Goal: Task Accomplishment & Management: Use online tool/utility

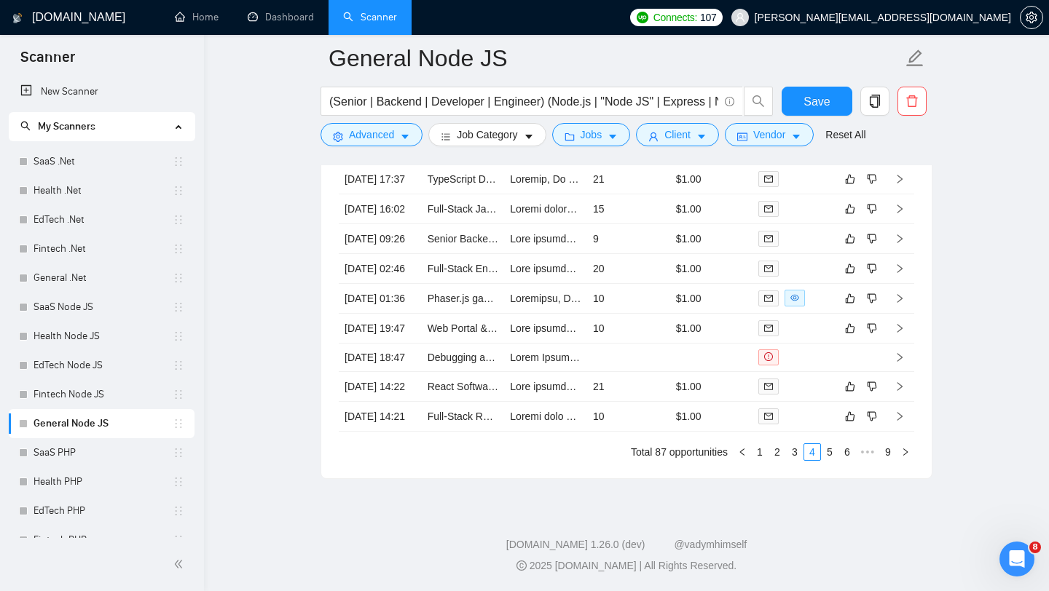
scroll to position [46, 0]
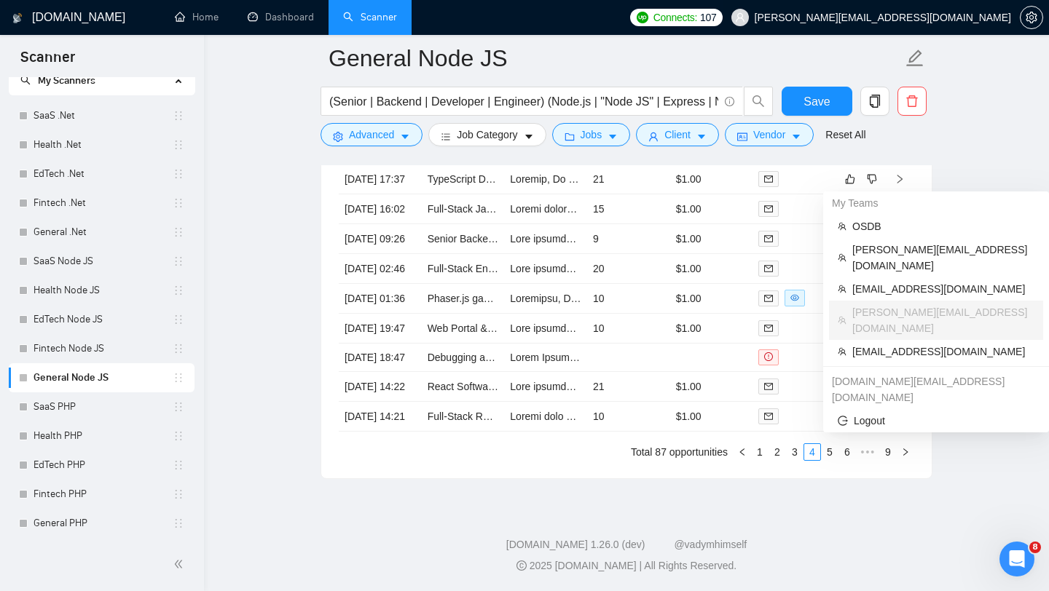
click at [944, 28] on span "[PERSON_NAME][EMAIL_ADDRESS][DOMAIN_NAME]" at bounding box center [870, 17] width 297 height 47
click at [885, 281] on span "[EMAIL_ADDRESS][DOMAIN_NAME]" at bounding box center [943, 289] width 182 height 16
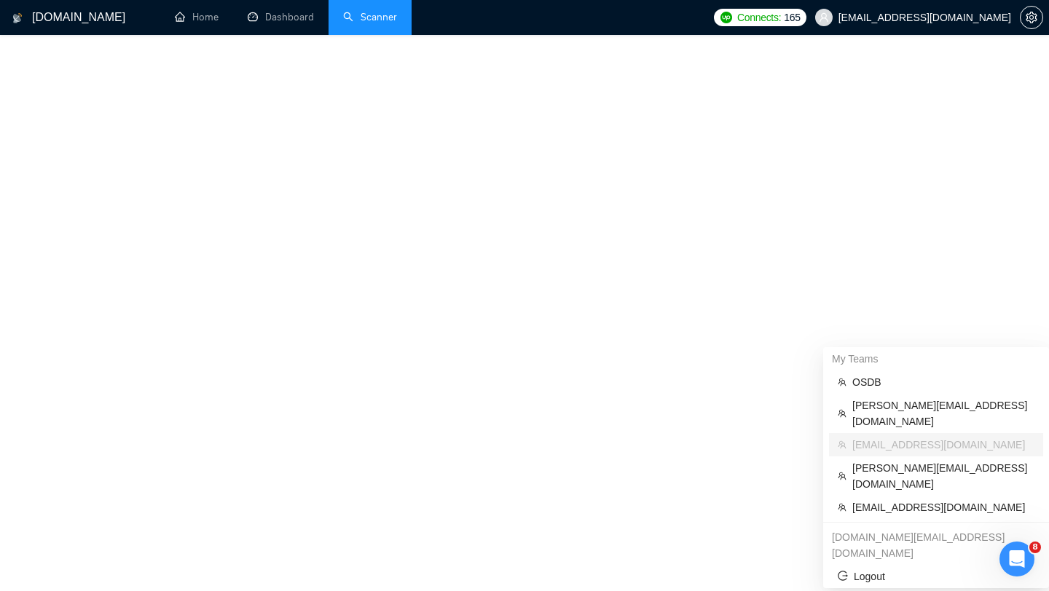
scroll to position [644, 0]
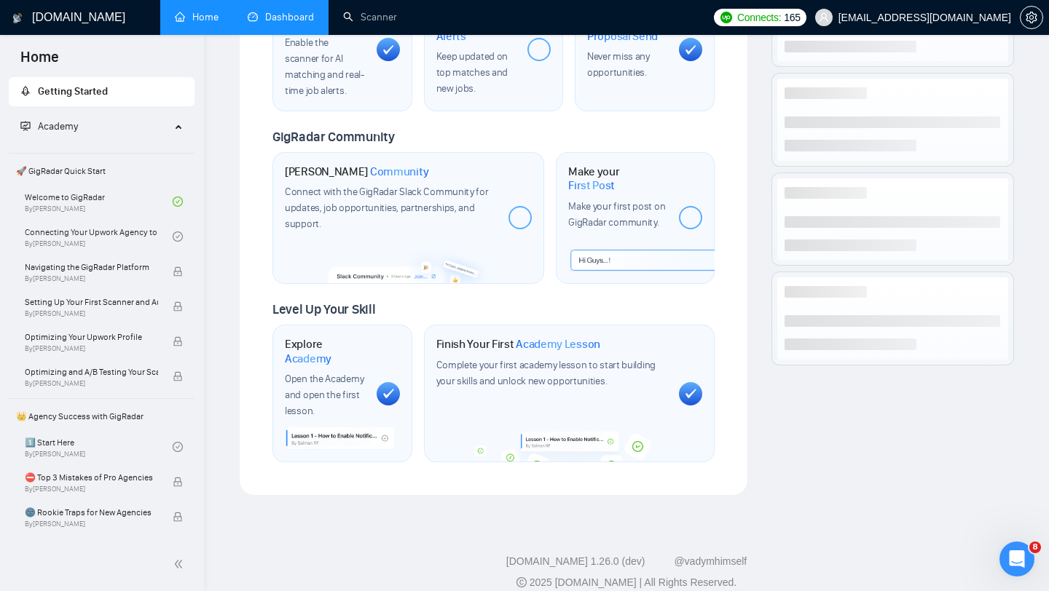
click at [293, 15] on link "Dashboard" at bounding box center [281, 17] width 66 height 12
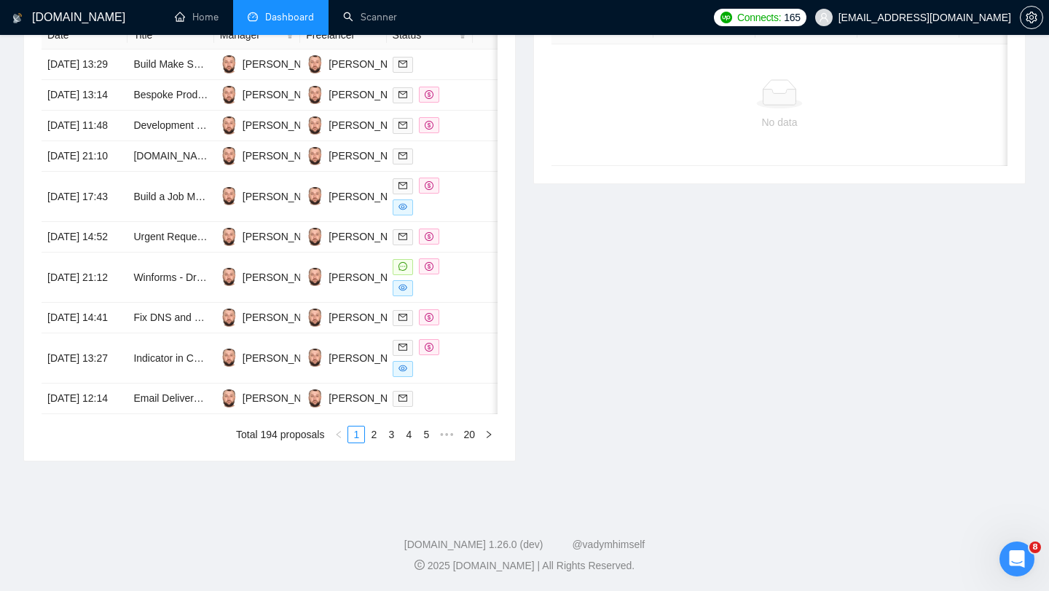
scroll to position [267, 0]
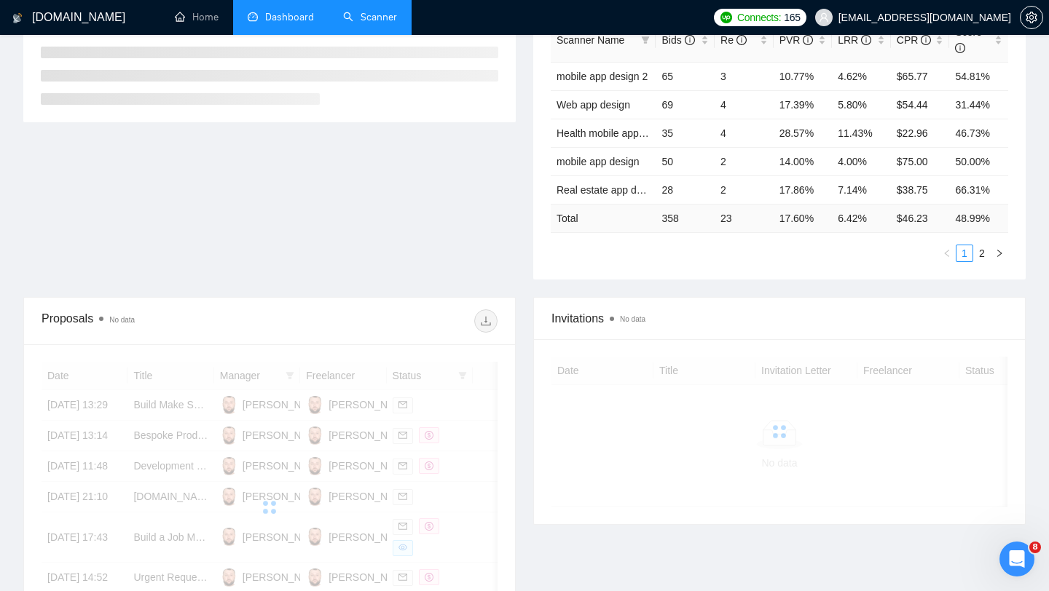
click at [394, 20] on link "Scanner" at bounding box center [370, 17] width 54 height 12
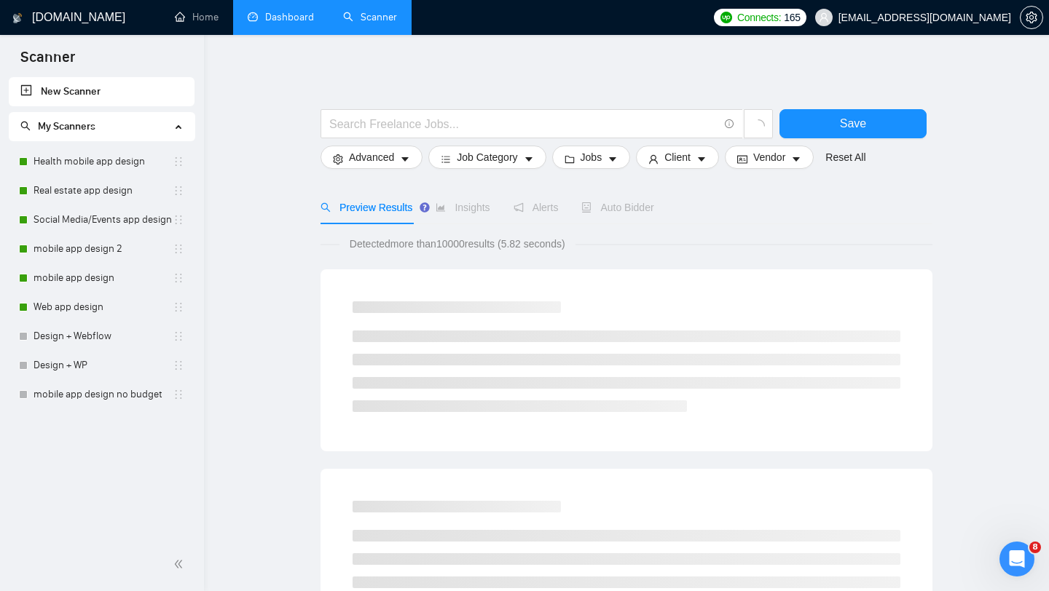
click at [95, 99] on link "New Scanner" at bounding box center [101, 91] width 162 height 29
click at [57, 96] on link "New Scanner" at bounding box center [101, 91] width 162 height 29
click at [410, 125] on input "text" at bounding box center [523, 124] width 389 height 18
paste input "((UI/UX | UX | UI | UX/UI | Figma | Website | "Web App" | Platform | Applicatio…"
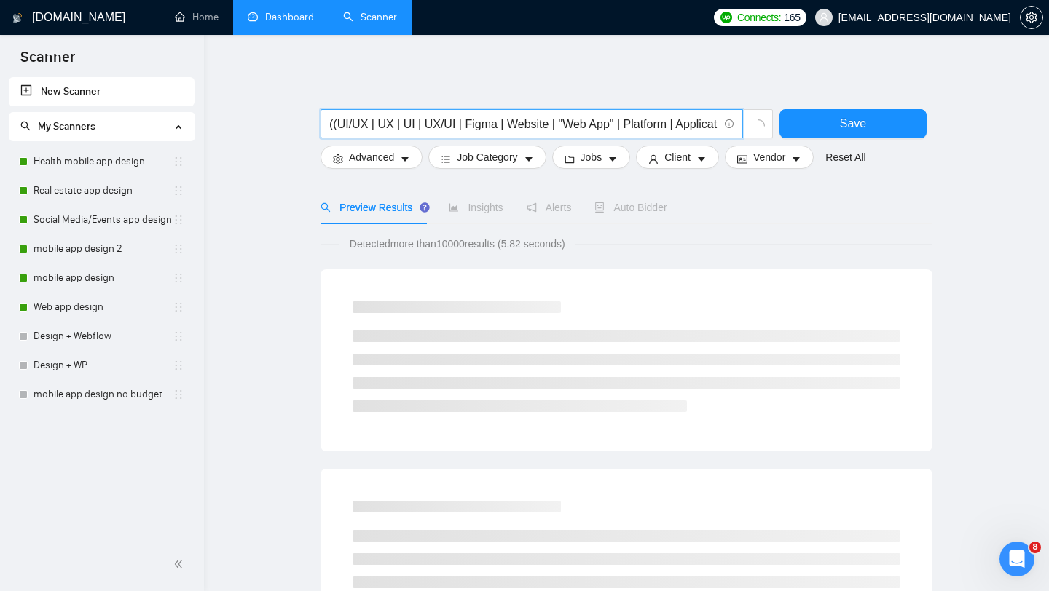
scroll to position [0, 347]
type input "((UI/UX | UX | UI | UX/UI | Figma | Website | "Web App" | Platform | Applicatio…"
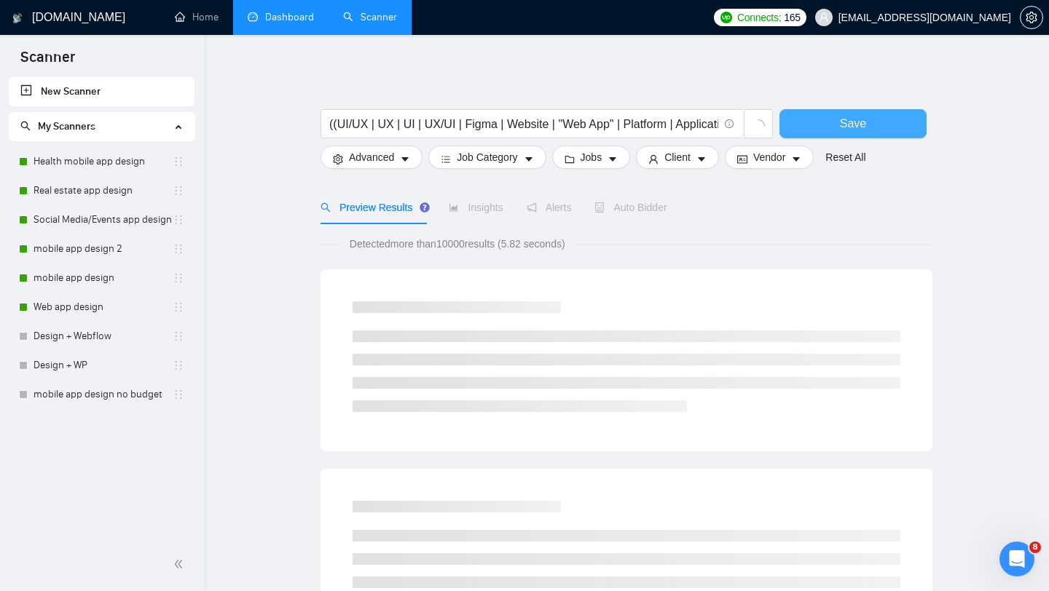
click at [891, 122] on button "Save" at bounding box center [852, 123] width 147 height 29
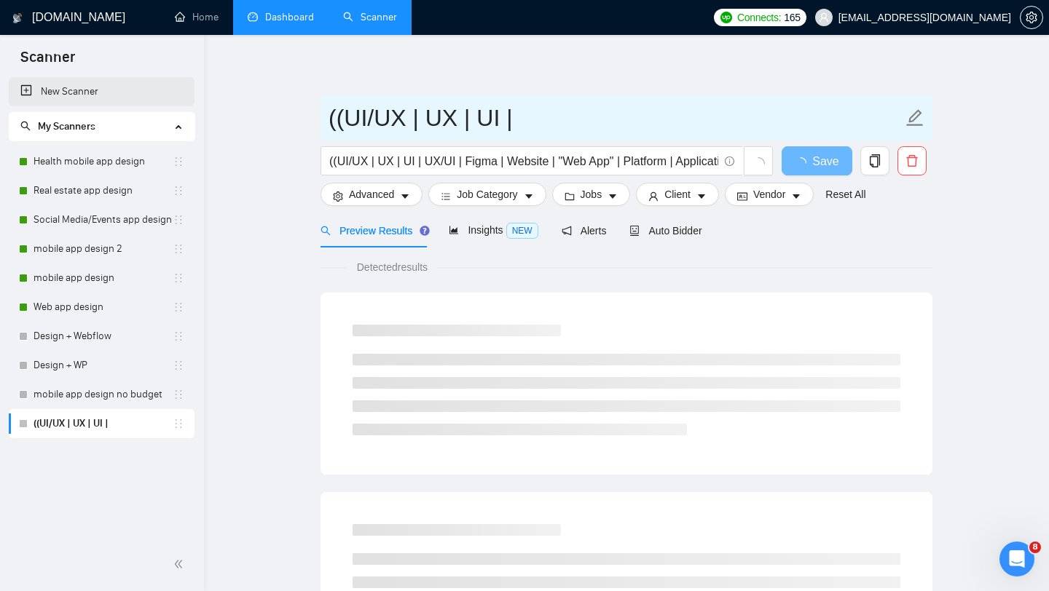
drag, startPoint x: 499, startPoint y: 117, endPoint x: 24, endPoint y: 84, distance: 475.9
drag, startPoint x: 511, startPoint y: 124, endPoint x: 311, endPoint y: 85, distance: 203.2
paste input "General UI/UX Design"
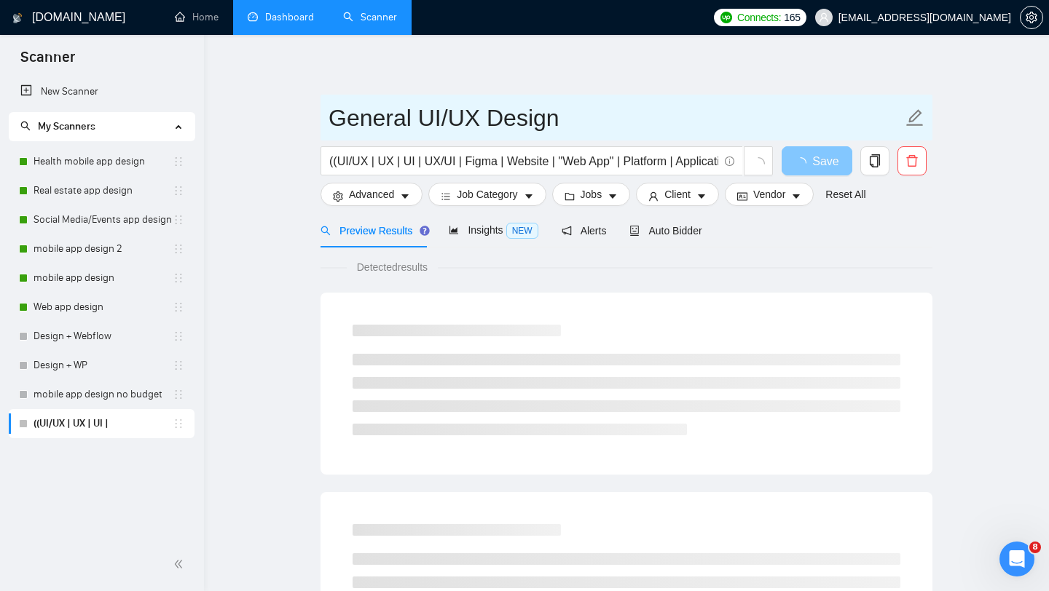
type input "General UI/UX Design"
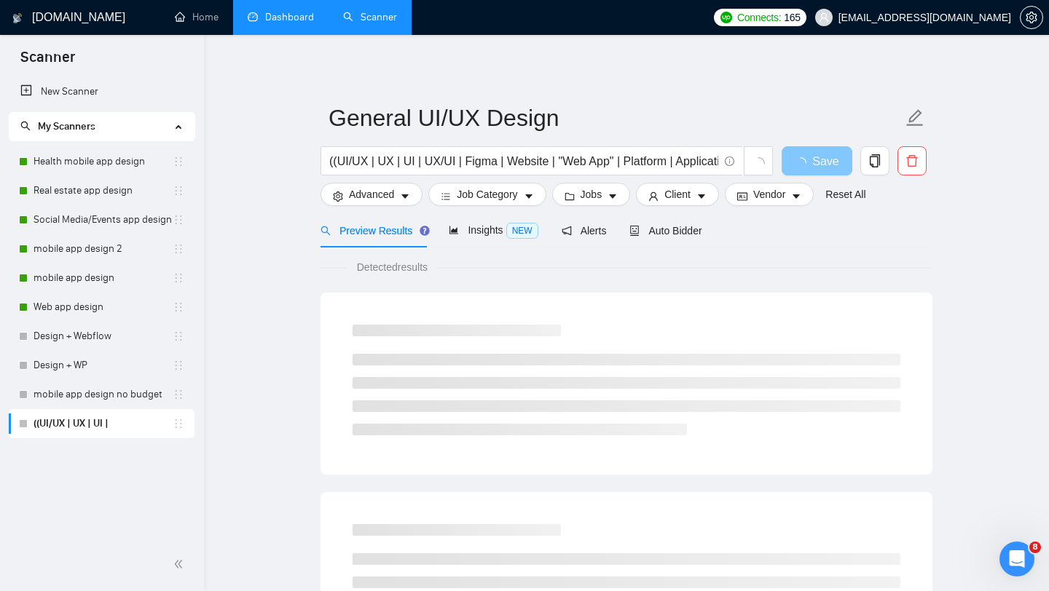
click at [818, 159] on span "Save" at bounding box center [825, 161] width 26 height 18
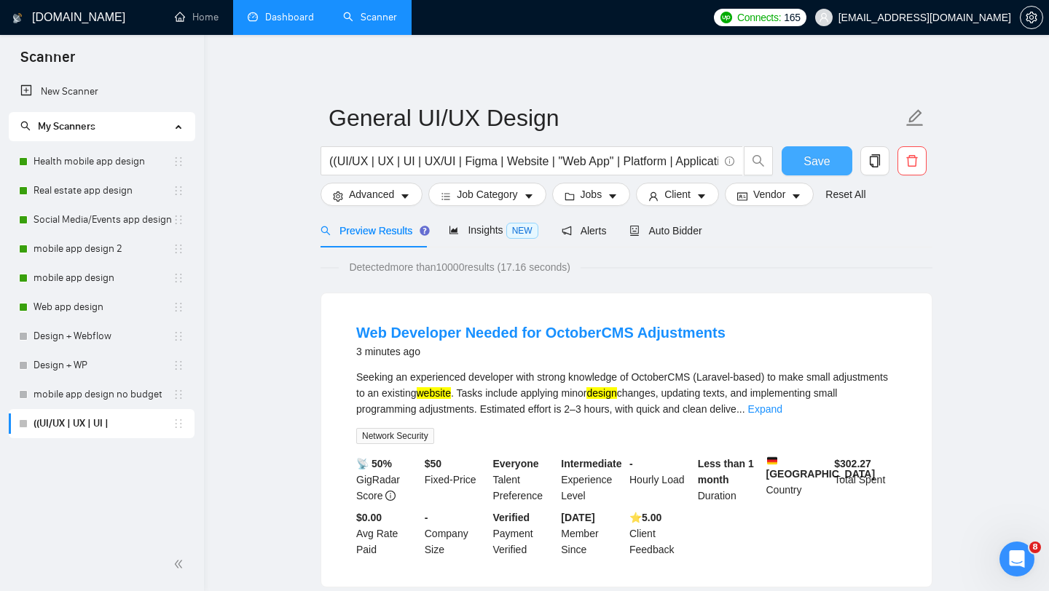
click at [800, 159] on button "Save" at bounding box center [816, 160] width 71 height 29
click at [72, 95] on link "New Scanner" at bounding box center [101, 91] width 162 height 29
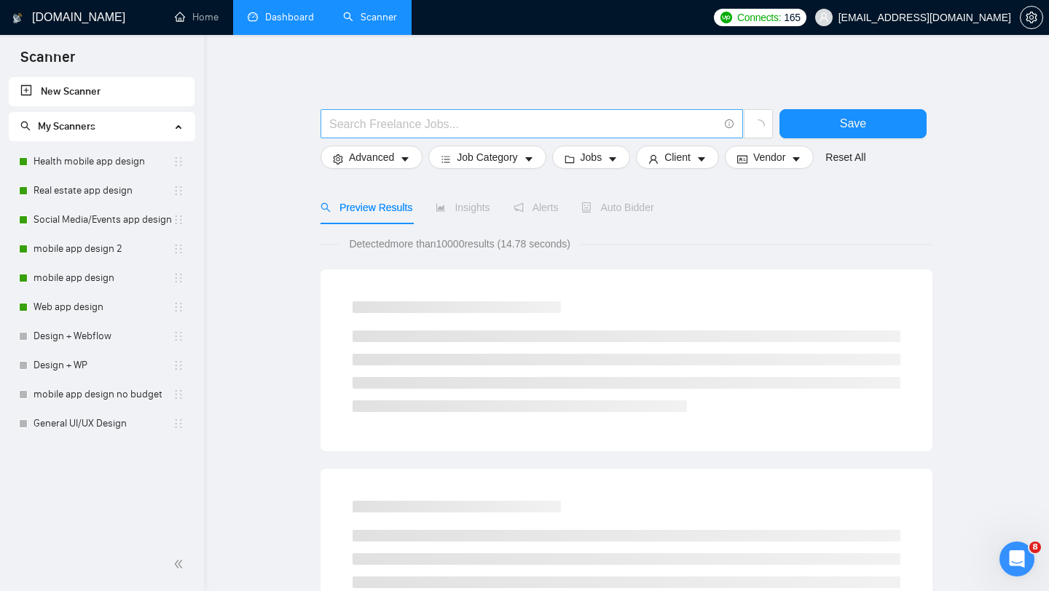
click at [408, 119] on input "text" at bounding box center [523, 124] width 389 height 18
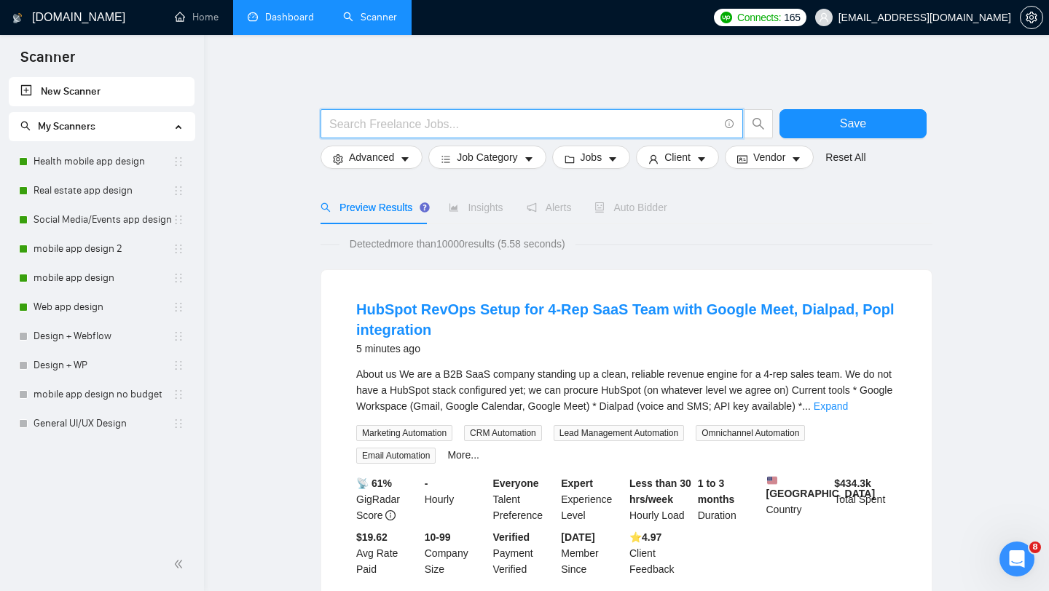
click at [372, 124] on input "text" at bounding box center [523, 124] width 389 height 18
paste input "Startups UI/UX Design"
type input "Startups UI/UX Design"
click at [425, 121] on input "Startups UI/UX Design" at bounding box center [523, 124] width 389 height 18
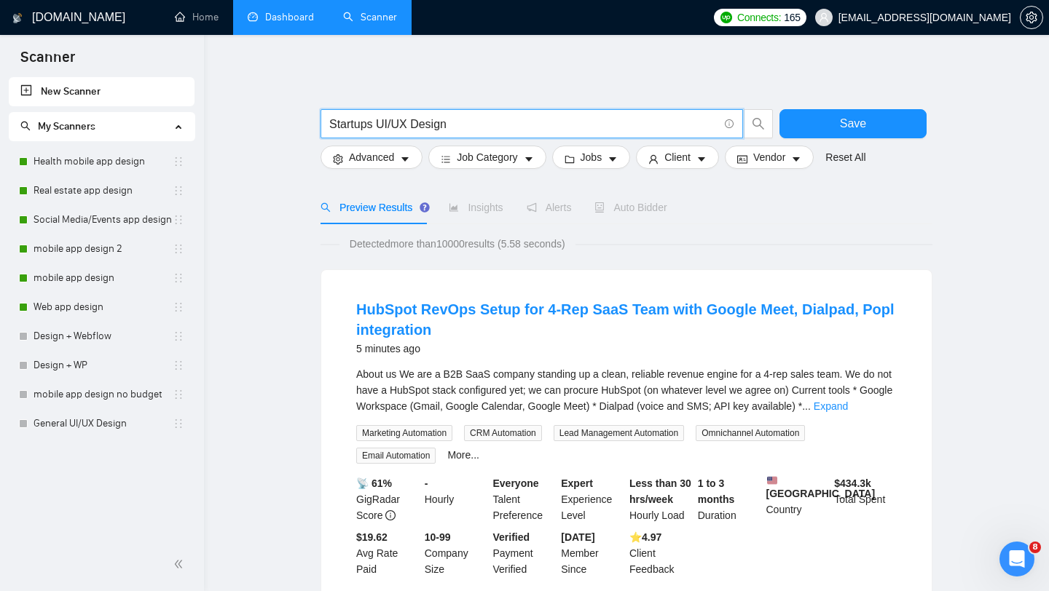
click at [425, 121] on input "Startups UI/UX Design" at bounding box center [523, 124] width 389 height 18
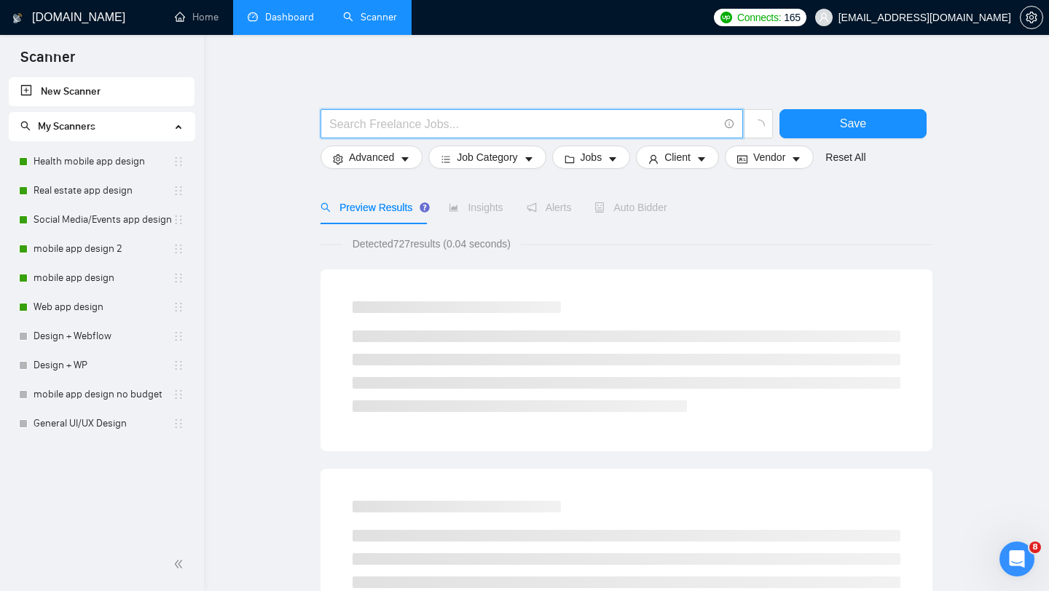
click at [403, 132] on input "text" at bounding box center [523, 124] width 389 height 18
paste input "(startup | "early stage" | "seed stage" | "series a" | founder | mvp | "tech st…"
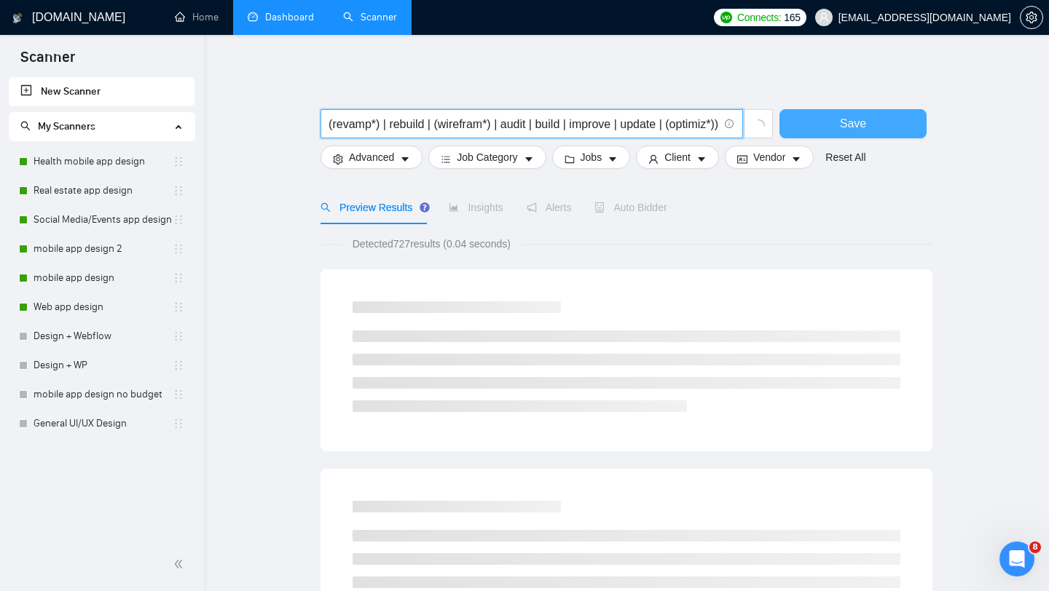
type input "(startup | "early stage" | "seed stage" | "series a" | founder | mvp | "tech st…"
click at [870, 129] on button "Save" at bounding box center [852, 123] width 147 height 29
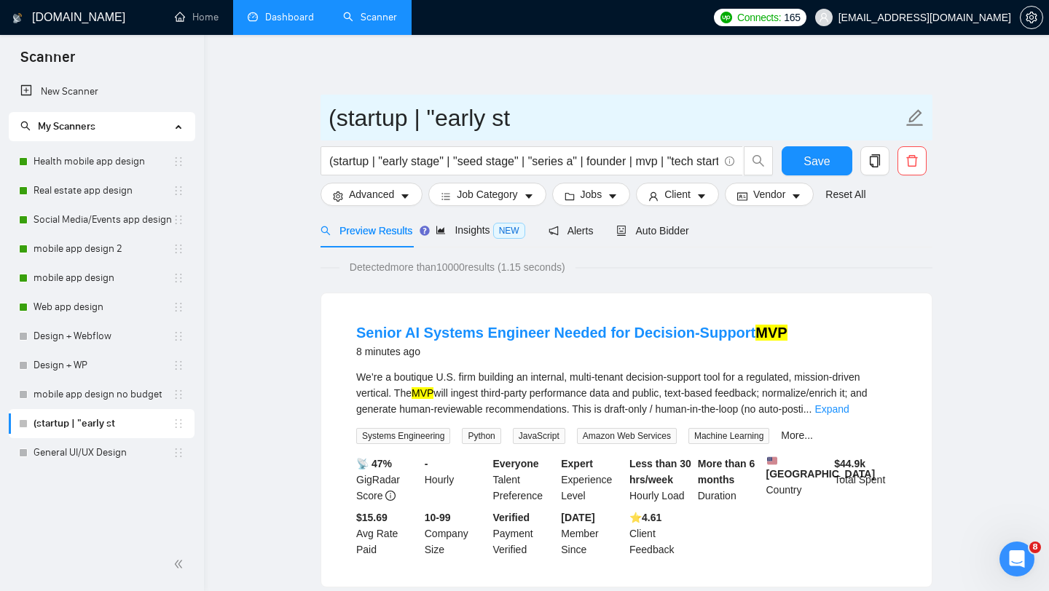
click at [436, 106] on input "(startup | "early st" at bounding box center [615, 118] width 574 height 36
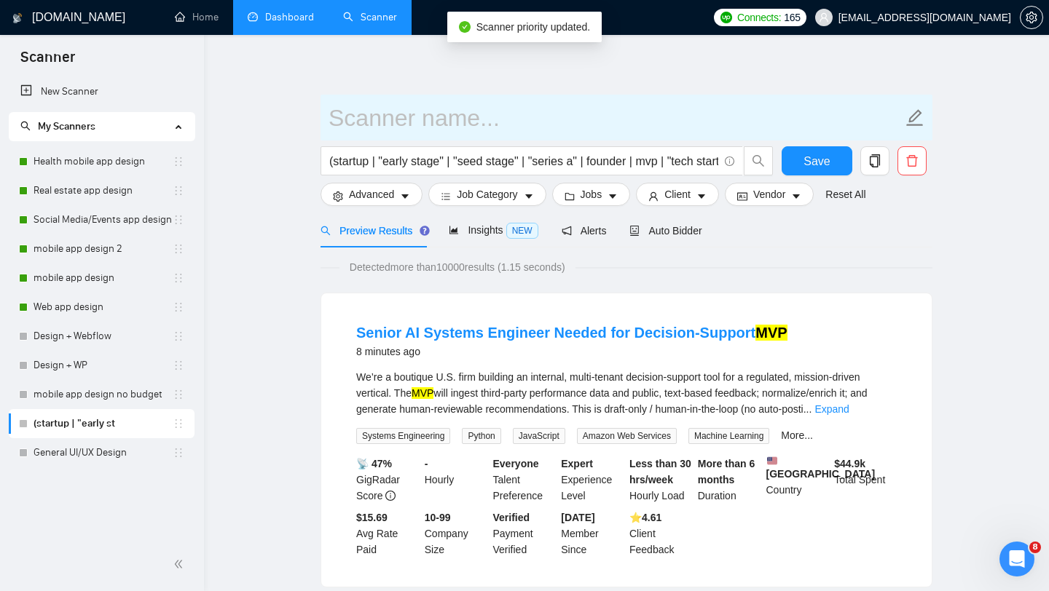
click at [399, 111] on input "text" at bounding box center [615, 118] width 574 height 36
paste input "Startups UI/UX Design"
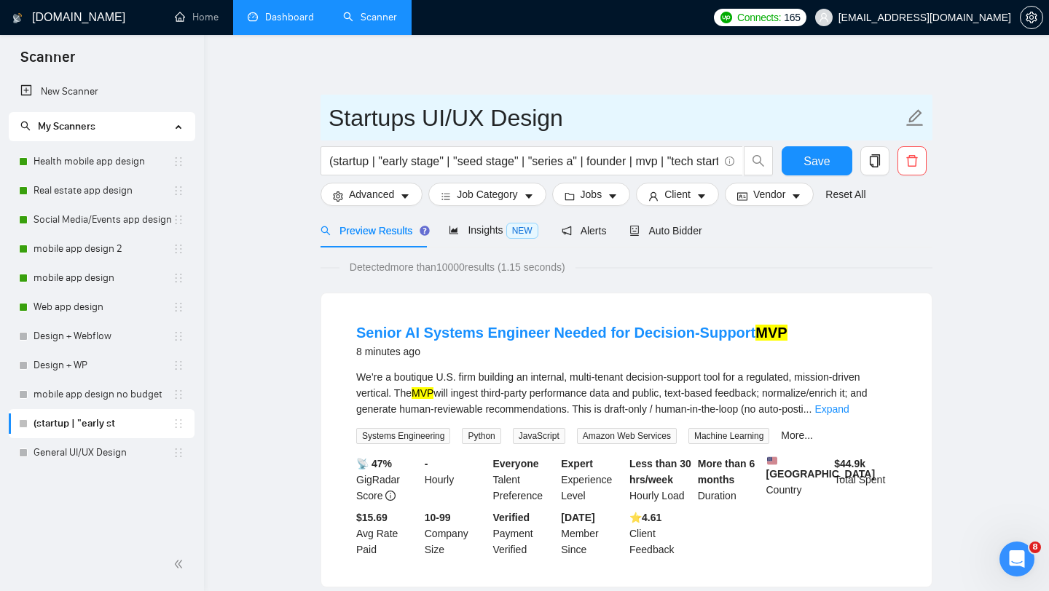
click at [684, 114] on input "Startups UI/UX Design" at bounding box center [615, 118] width 574 height 36
type input "Startups UI/UX Design"
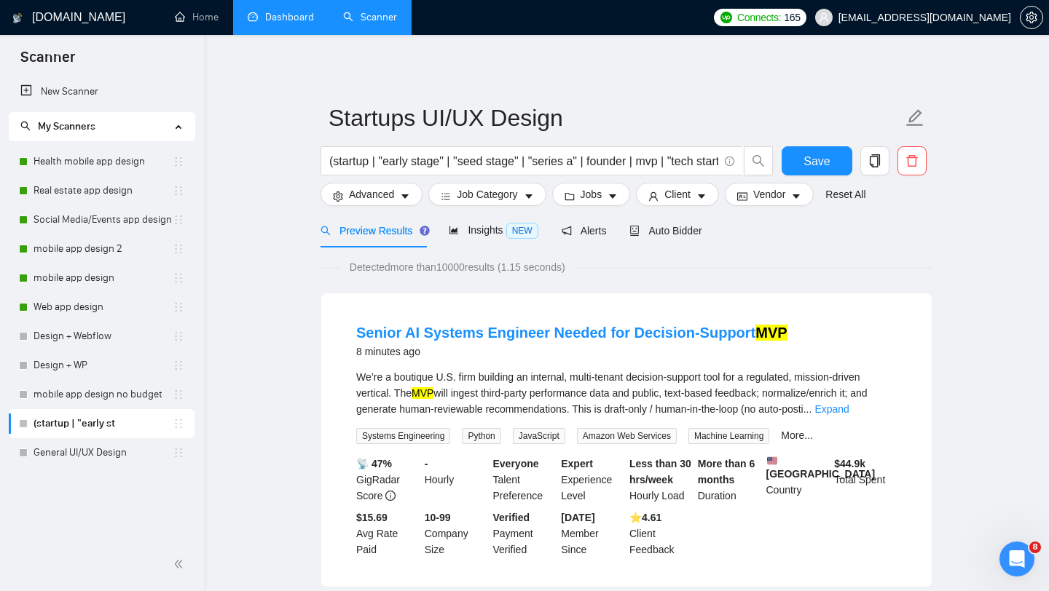
click at [819, 149] on button "Save" at bounding box center [816, 160] width 71 height 29
click at [75, 87] on link "New Scanner" at bounding box center [101, 91] width 162 height 29
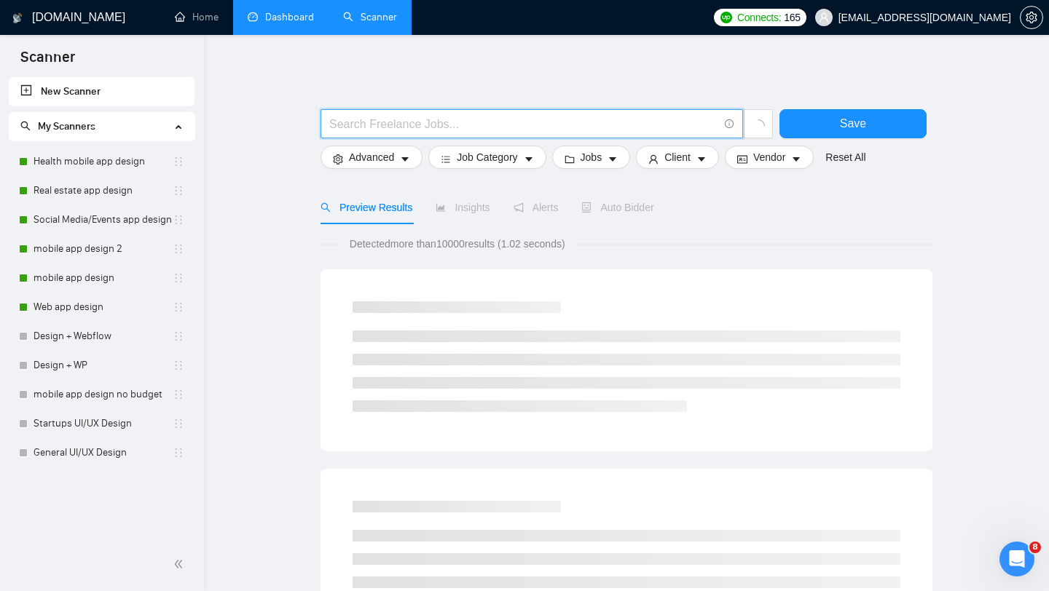
click at [392, 120] on input "text" at bounding box center [523, 124] width 389 height 18
paste input "(b2b | "enterprise app" | "business tool" | "sales platform" | "internal dashbo…"
type input "(b2b | "enterprise app" | "business tool" | "sales platform" | "internal dashbo…"
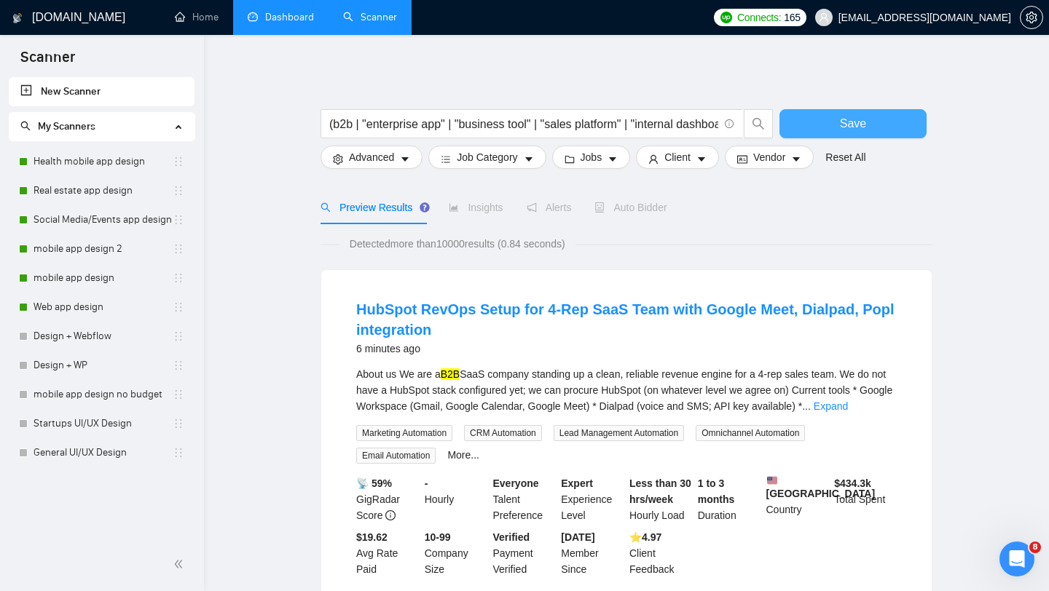
click at [851, 125] on span "Save" at bounding box center [853, 123] width 26 height 18
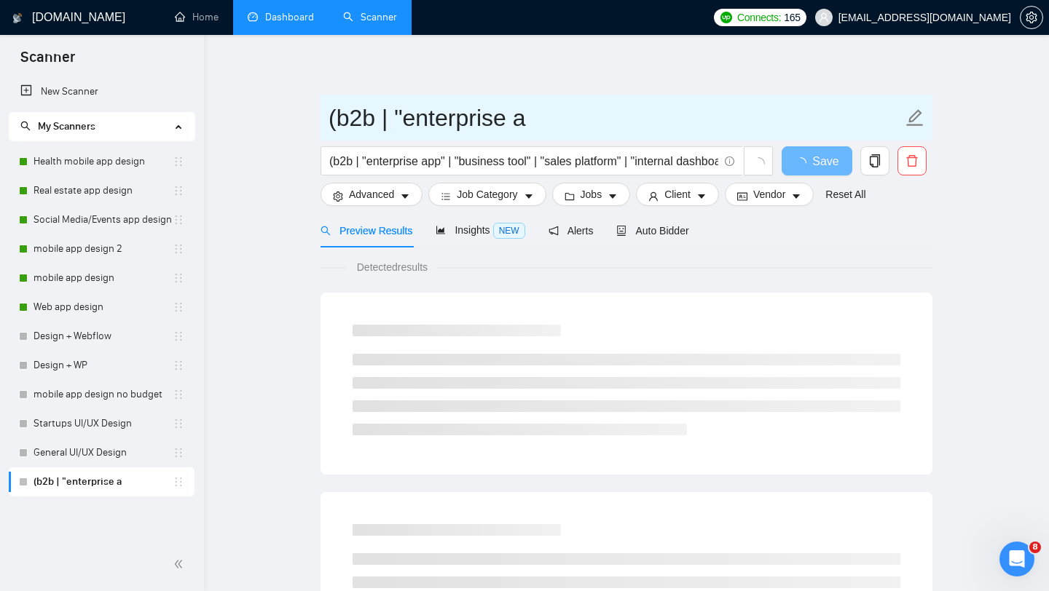
click at [407, 117] on input "(b2b | "enterprise a" at bounding box center [615, 118] width 574 height 36
paste input "B2B UI/UX Design"
type input "B2B UI/UX Design"
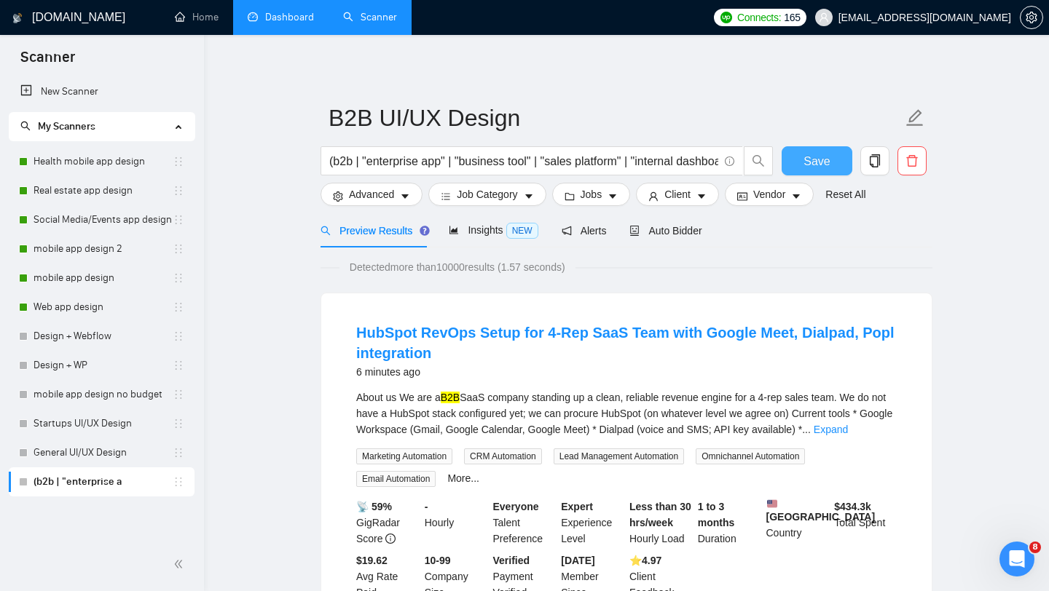
click at [834, 150] on button "Save" at bounding box center [816, 160] width 71 height 29
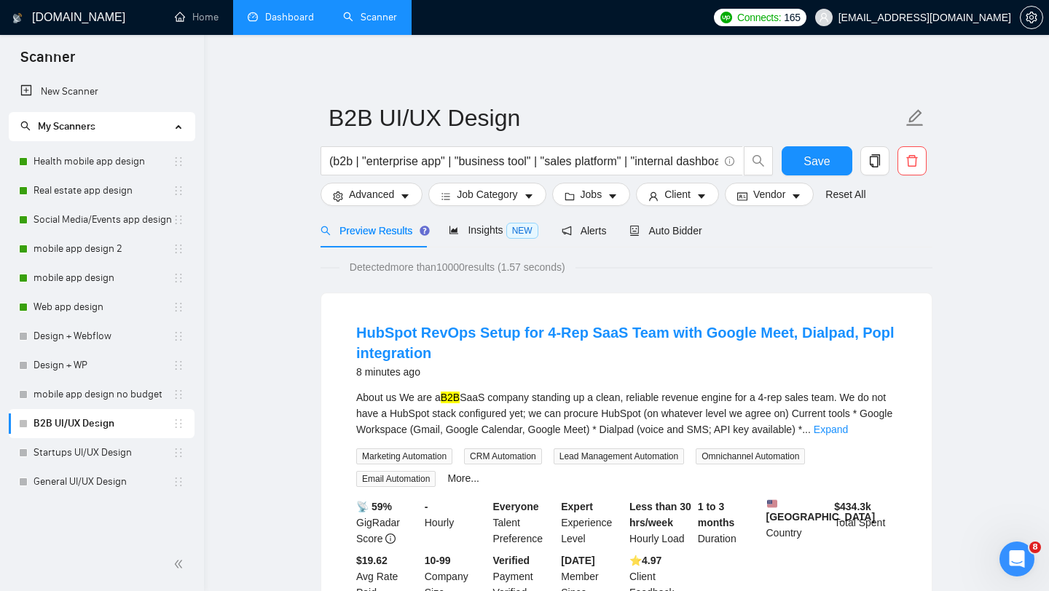
click at [69, 92] on link "New Scanner" at bounding box center [101, 91] width 162 height 29
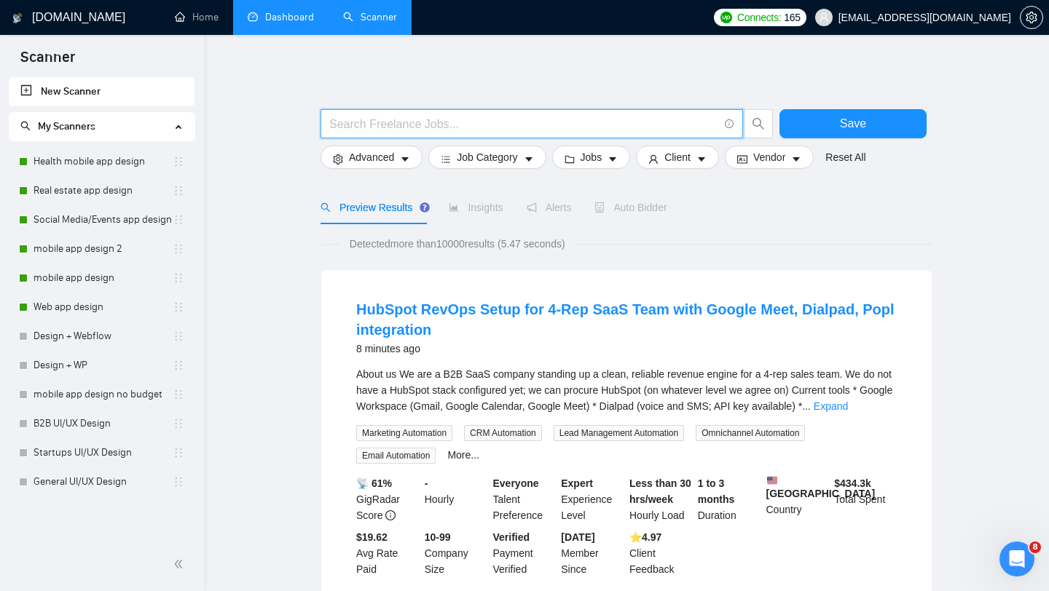
click at [444, 125] on input "text" at bounding box center [523, 124] width 389 height 18
click at [431, 133] on span at bounding box center [531, 123] width 422 height 29
paste input "(''real estate'' | realtor | property | realty | "property listing" | apartment…"
type input "(''real estate'' | realtor | property | realty | "property listing" | apartment…"
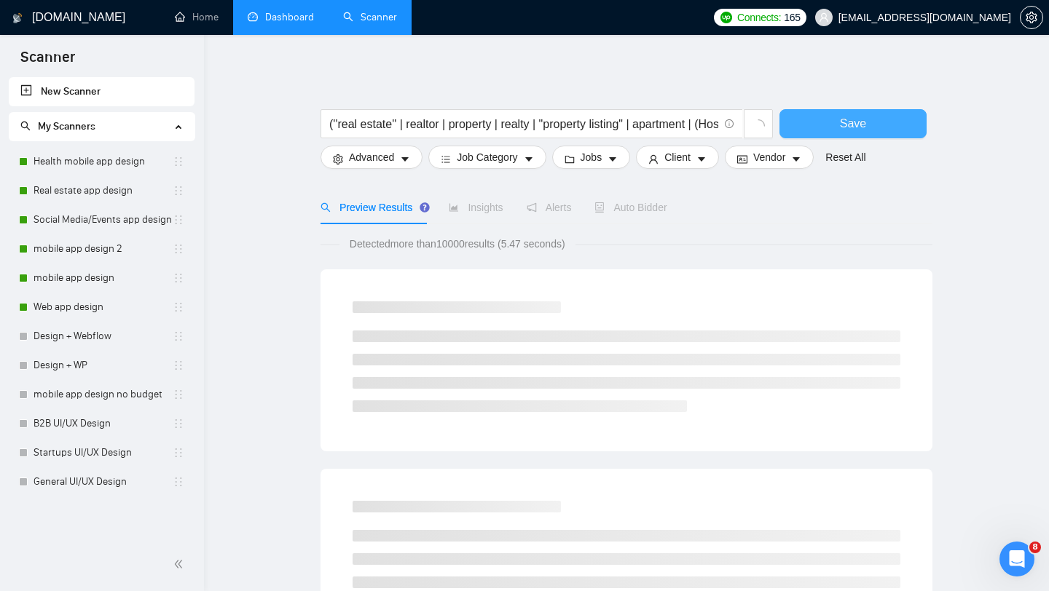
click at [853, 119] on span "Save" at bounding box center [853, 123] width 26 height 18
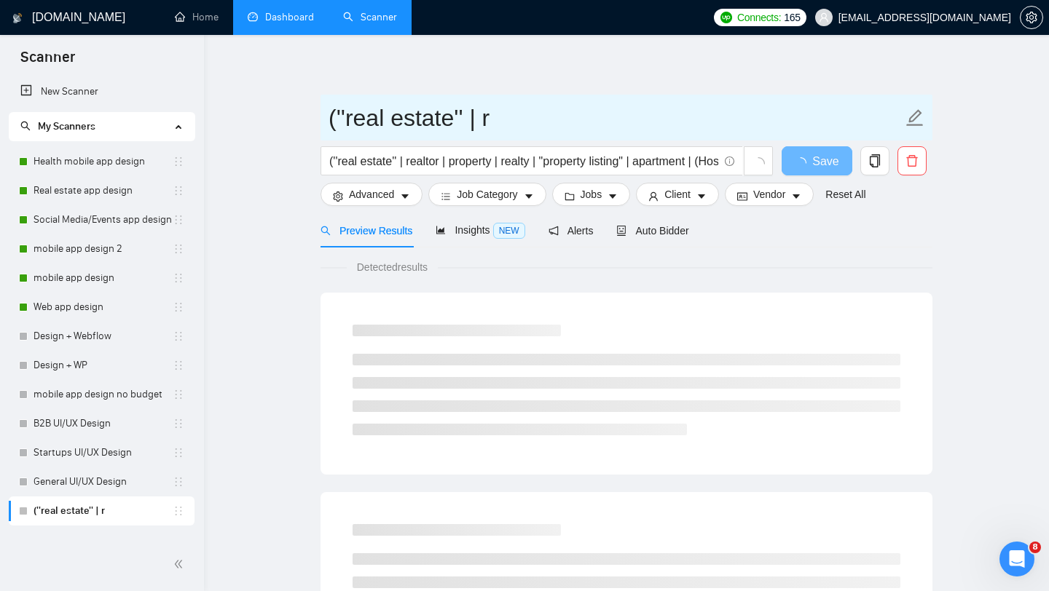
click at [425, 116] on input "(''real estate'' | r" at bounding box center [615, 118] width 574 height 36
paste input "REAL ESTATE UI/UX Design"
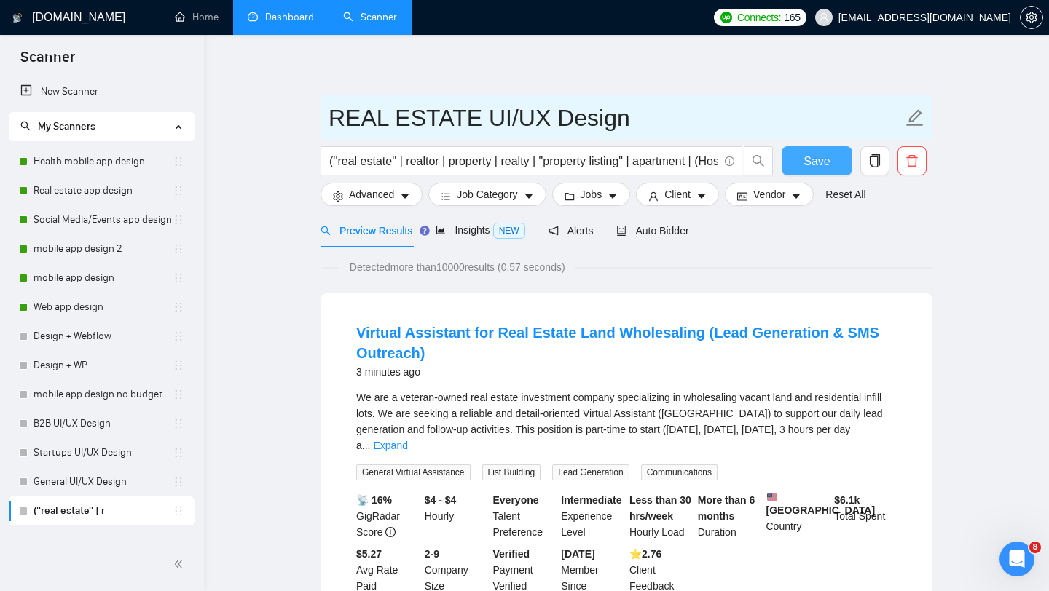
type input "REAL ESTATE UI/UX Design"
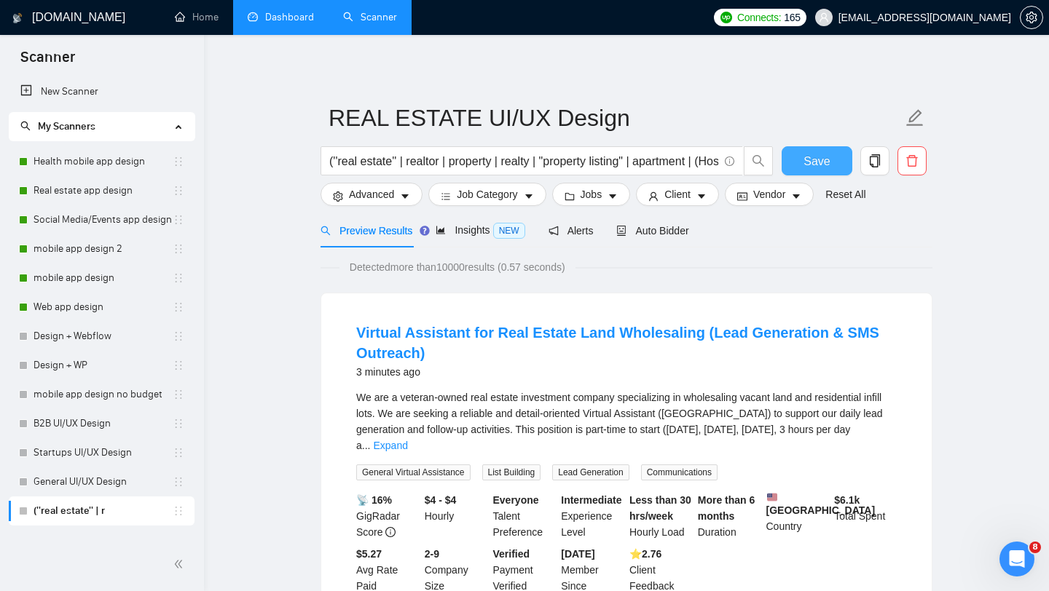
click at [819, 159] on span "Save" at bounding box center [816, 161] width 26 height 18
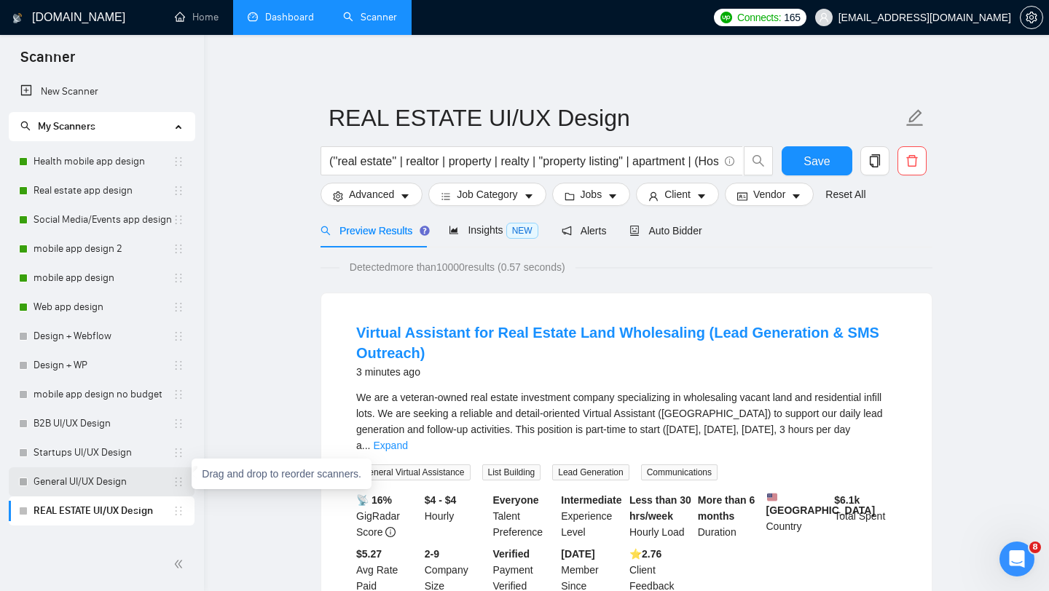
drag, startPoint x: 178, startPoint y: 515, endPoint x: 178, endPoint y: 487, distance: 27.7
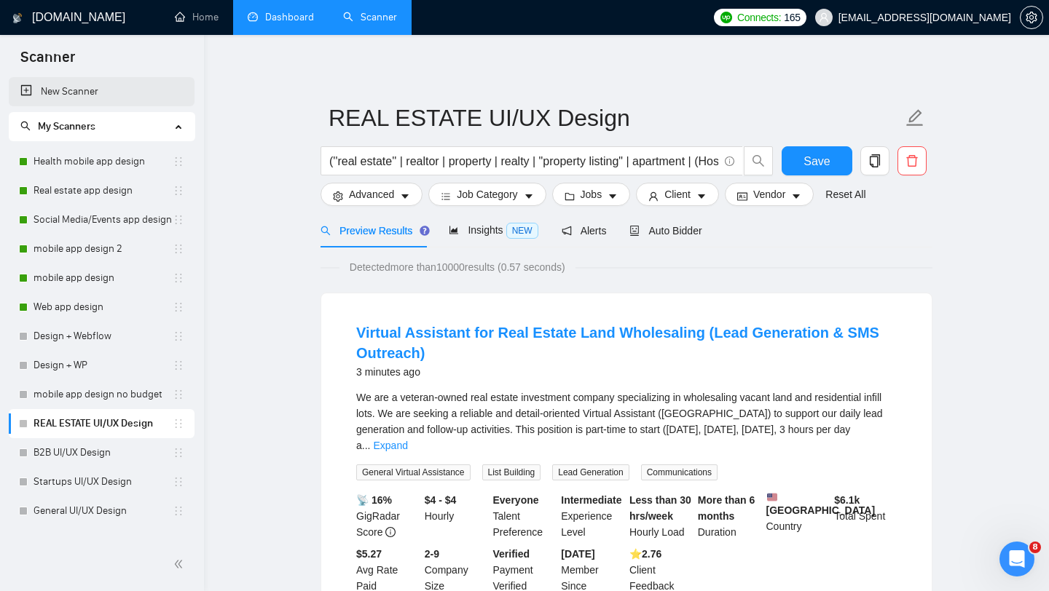
click at [87, 92] on link "New Scanner" at bounding box center [101, 91] width 162 height 29
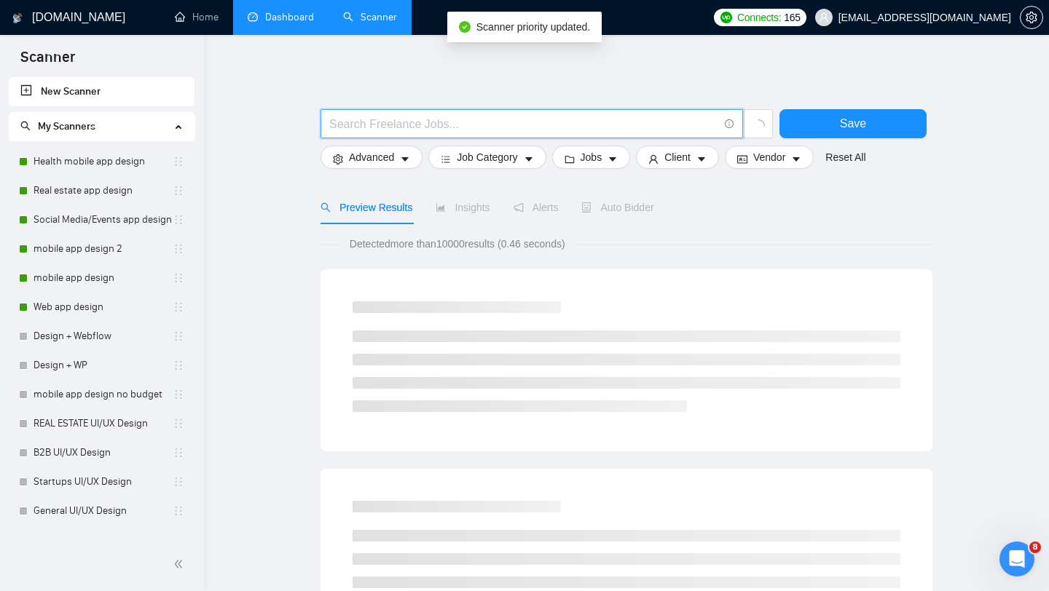
click at [451, 127] on input "text" at bounding box center [523, 124] width 389 height 18
click at [504, 125] on input "text" at bounding box center [523, 124] width 389 height 18
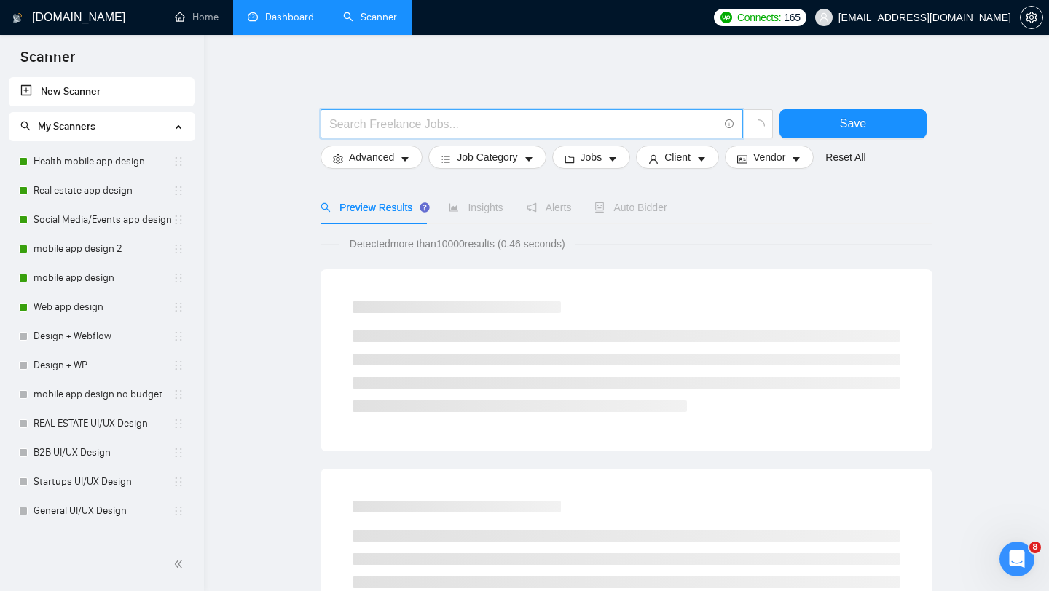
paste input "(edtech | education | "learning platform" | "course platform" | "online learnin…"
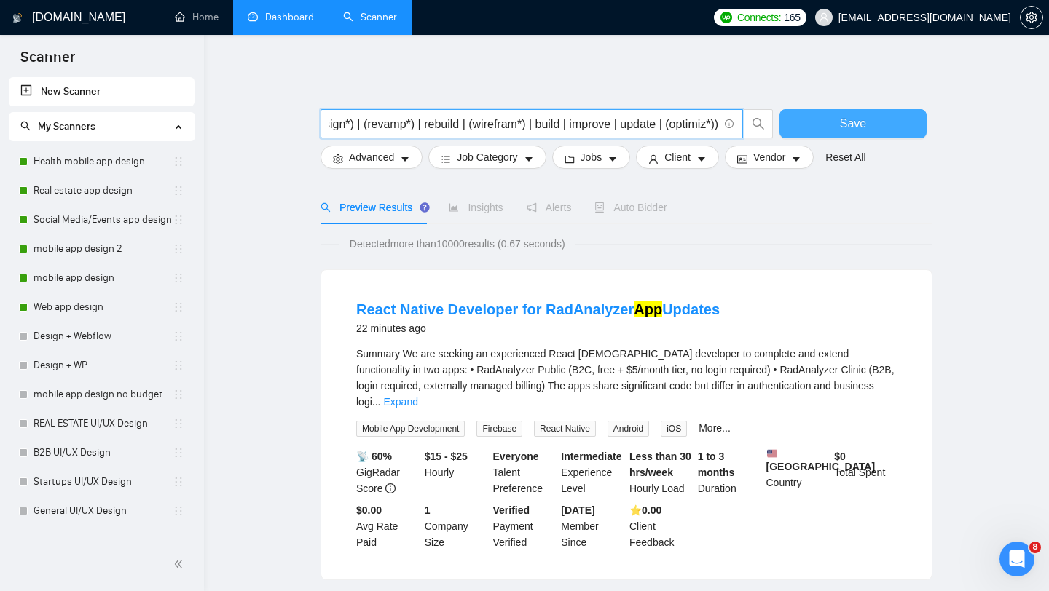
type input "(edtech | education | "learning platform" | "course platform" | "online learnin…"
click at [841, 124] on span "Save" at bounding box center [853, 123] width 26 height 18
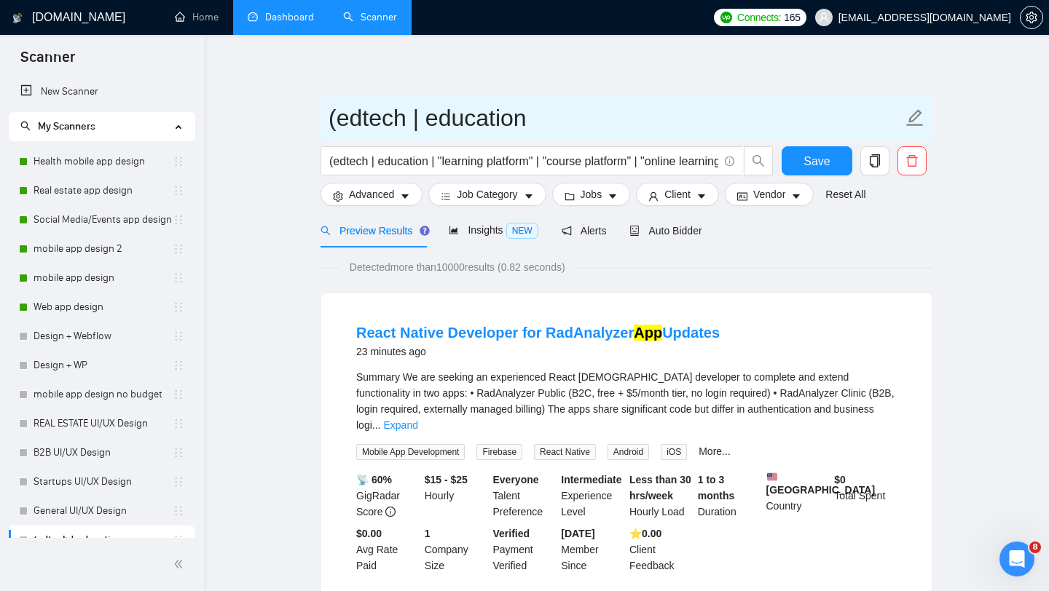
click at [441, 117] on input "(edtech | education" at bounding box center [615, 118] width 574 height 36
paste input "Education UI/UX Desig"
type input "Education UI/UX Design"
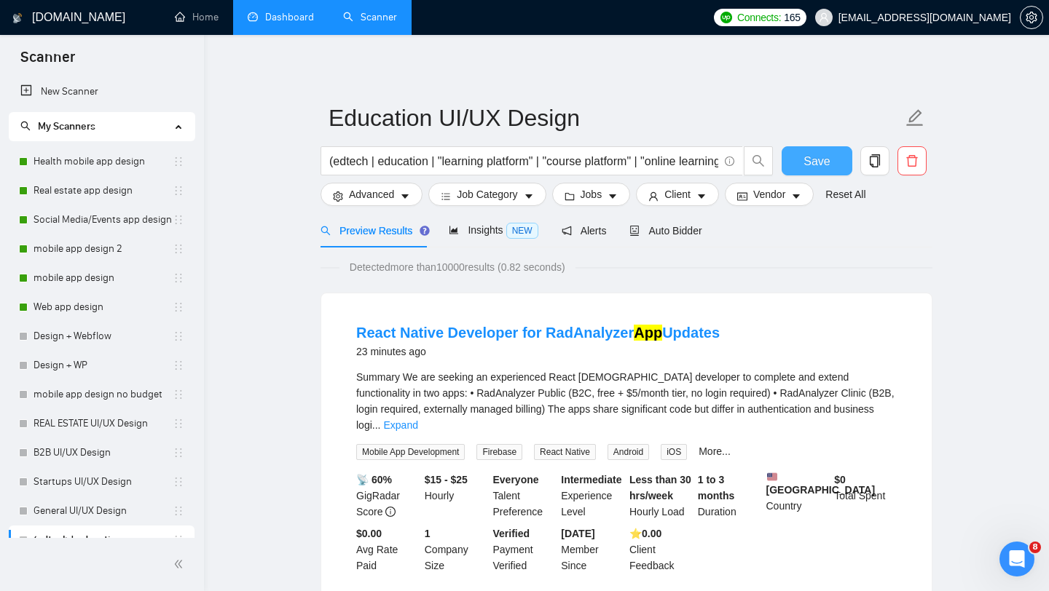
click at [809, 167] on span "Save" at bounding box center [816, 161] width 26 height 18
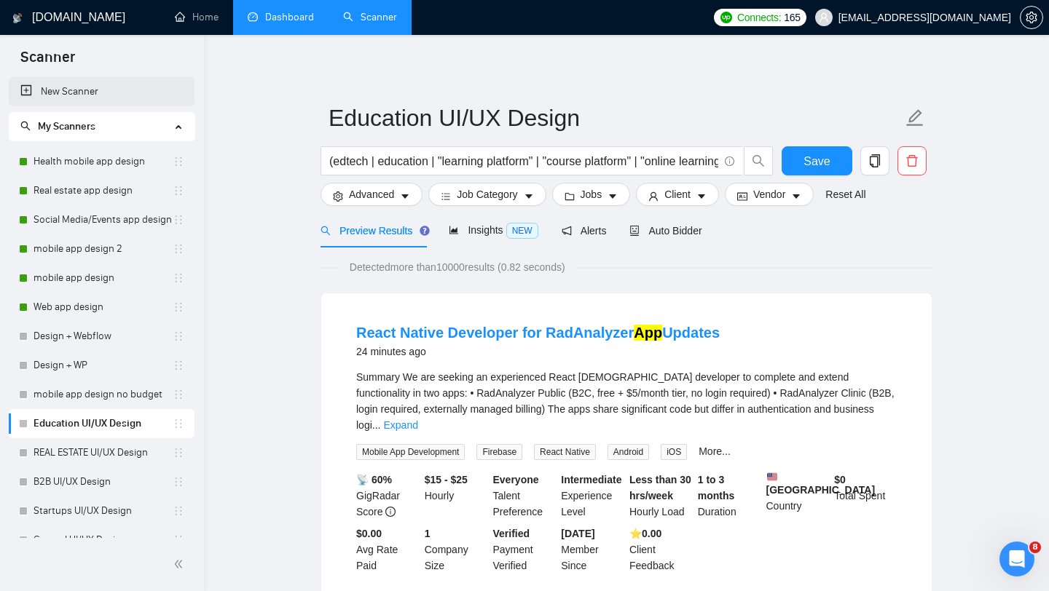
click at [110, 95] on link "New Scanner" at bounding box center [101, 91] width 162 height 29
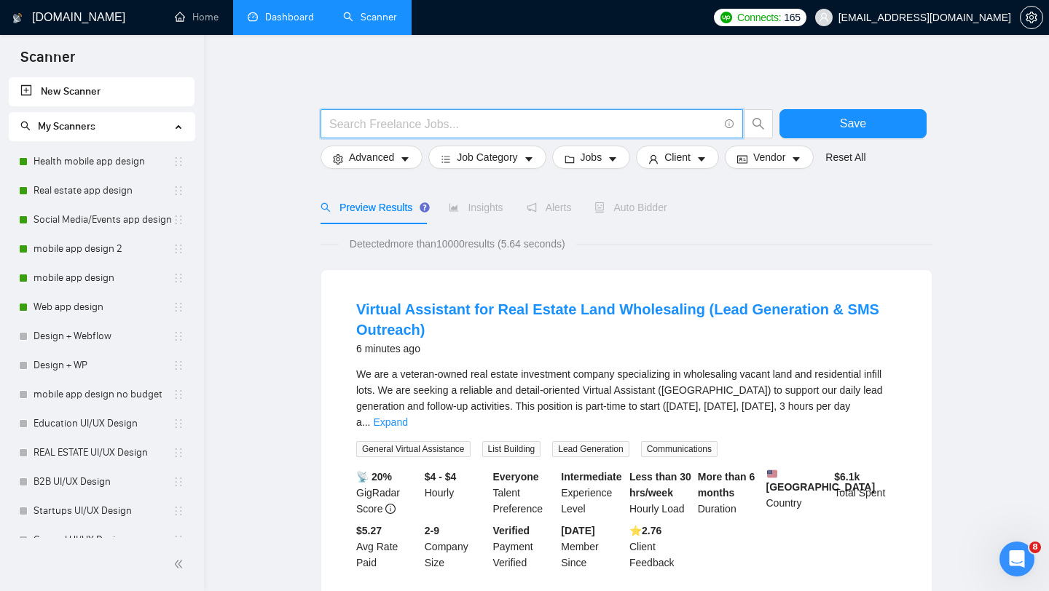
click at [425, 126] on input "text" at bounding box center [523, 124] width 389 height 18
paste input "(ecommerce | "e-commerce" | "online store" | "product page" | "checkout flow" |…"
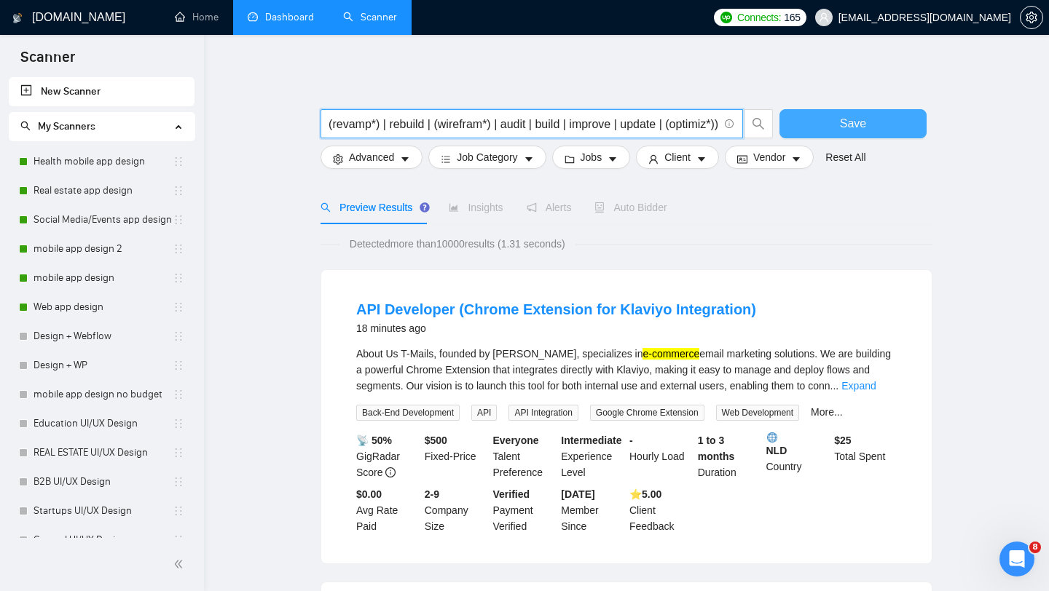
type input "(ecommerce | "e-commerce" | "online store" | "product page" | "checkout flow" |…"
click at [856, 127] on span "Save" at bounding box center [853, 123] width 26 height 18
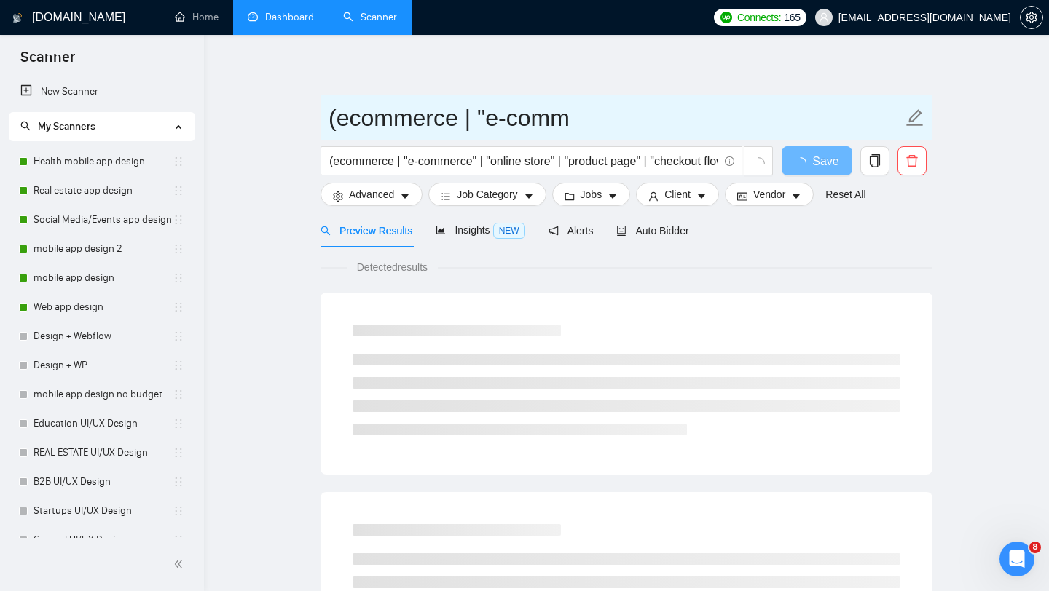
click at [411, 115] on input "(ecommerce | "e-comm" at bounding box center [615, 118] width 574 height 36
paste input "Ecommerce UI/UX Design"
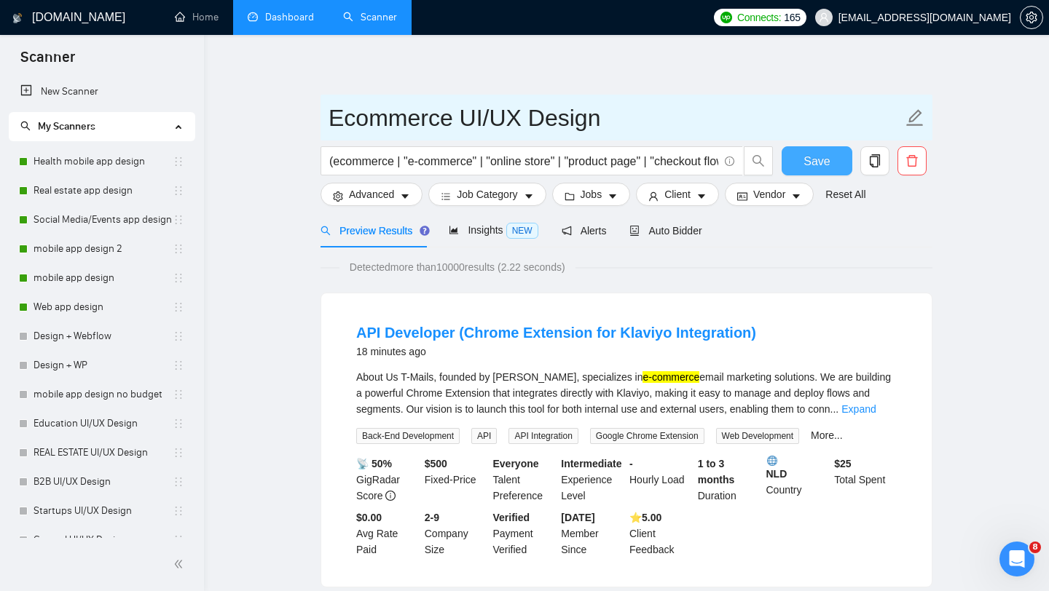
type input "Ecommerce UI/UX Design"
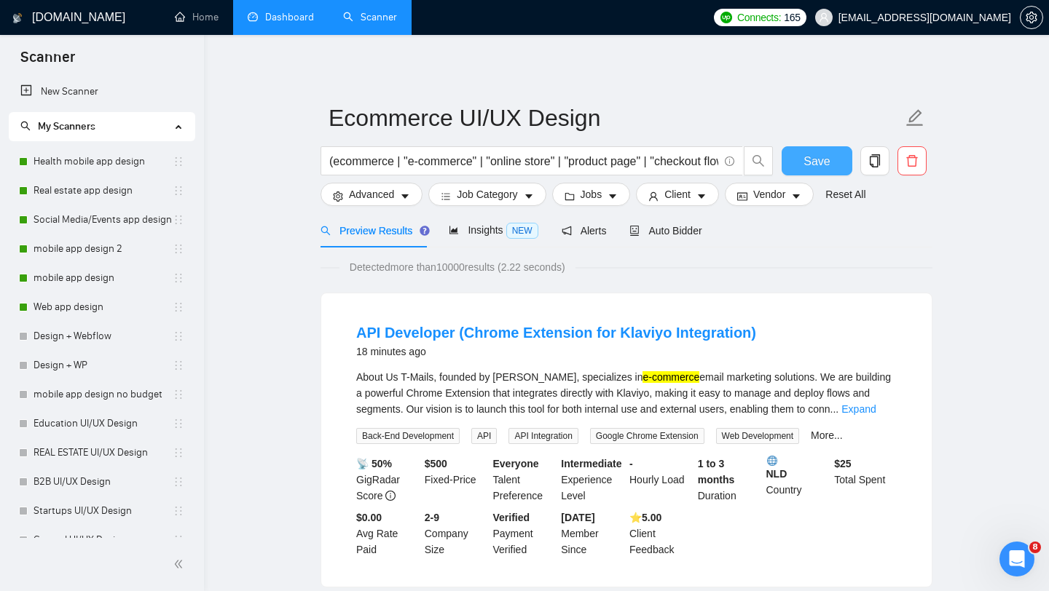
click at [812, 160] on span "Save" at bounding box center [816, 161] width 26 height 18
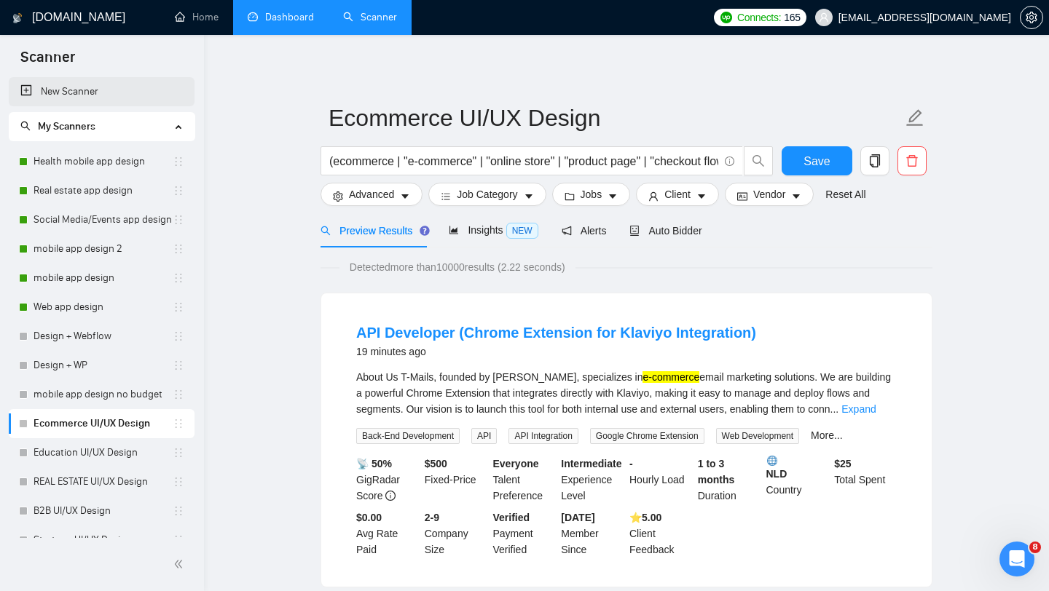
click at [118, 91] on link "New Scanner" at bounding box center [101, 91] width 162 height 29
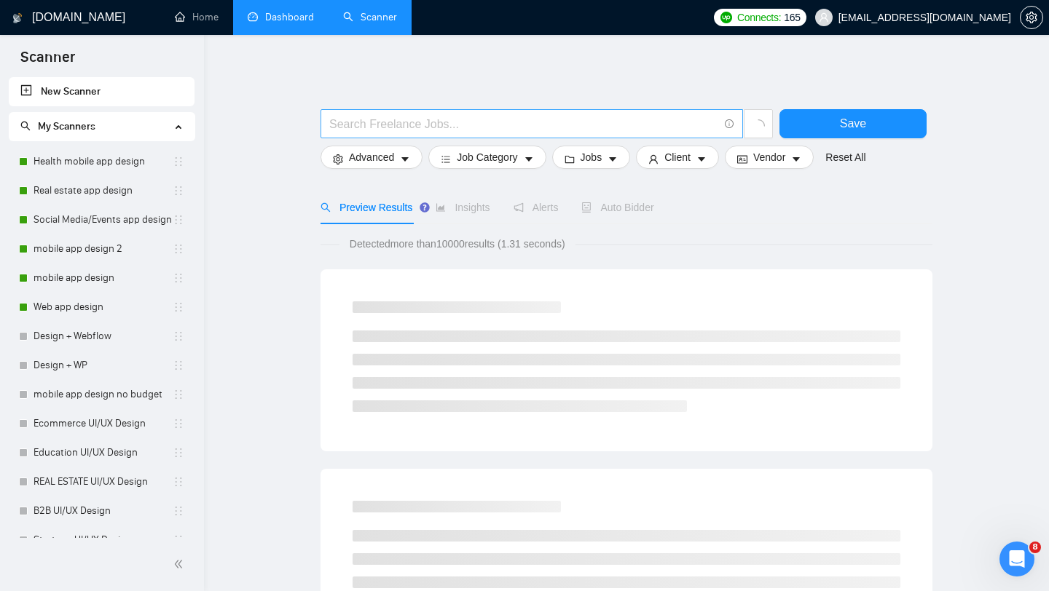
click at [444, 127] on input "text" at bounding box center [523, 124] width 389 height 18
paste input "(fintech | ([PERSON_NAME]*) | (payment*) | (bank*) | wallet | money | transfer …"
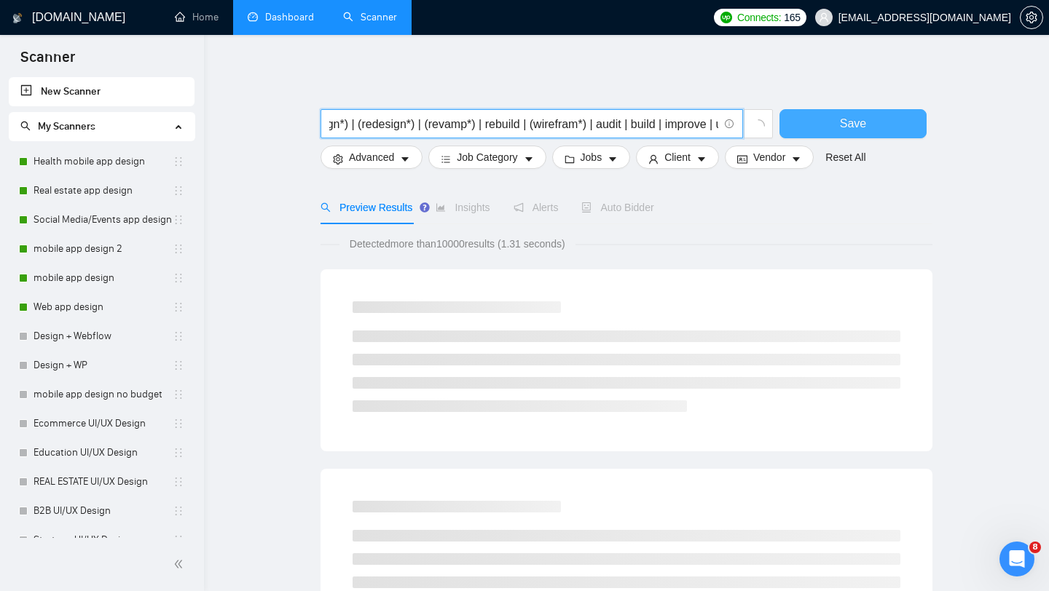
type input "(fintech | ([PERSON_NAME]*) | (payment*) | (bank*) | wallet | money | transfer …"
click at [862, 121] on span "Save" at bounding box center [853, 123] width 26 height 18
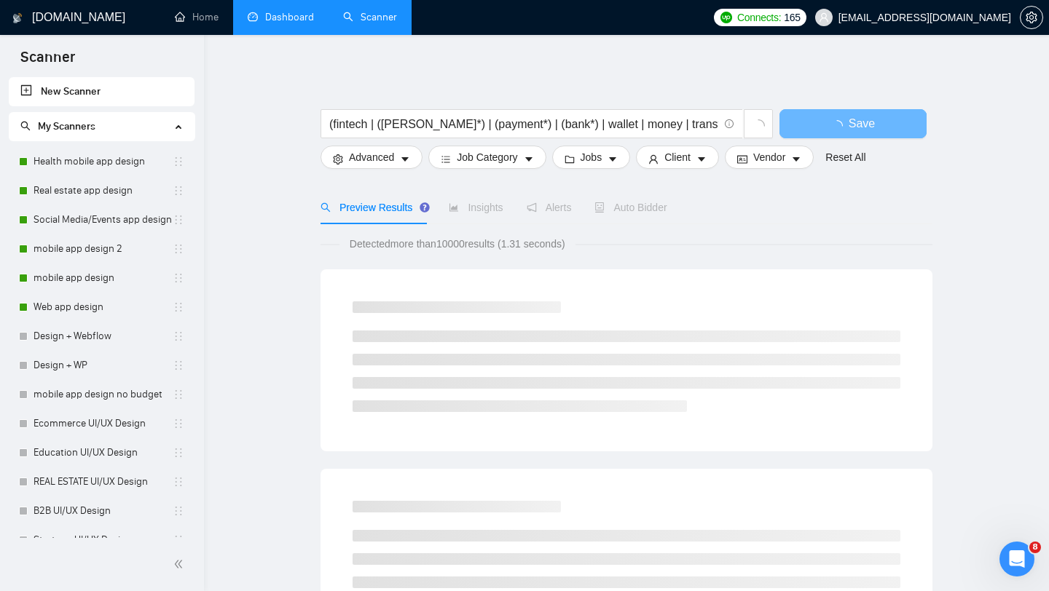
click at [366, 100] on div at bounding box center [626, 102] width 612 height 15
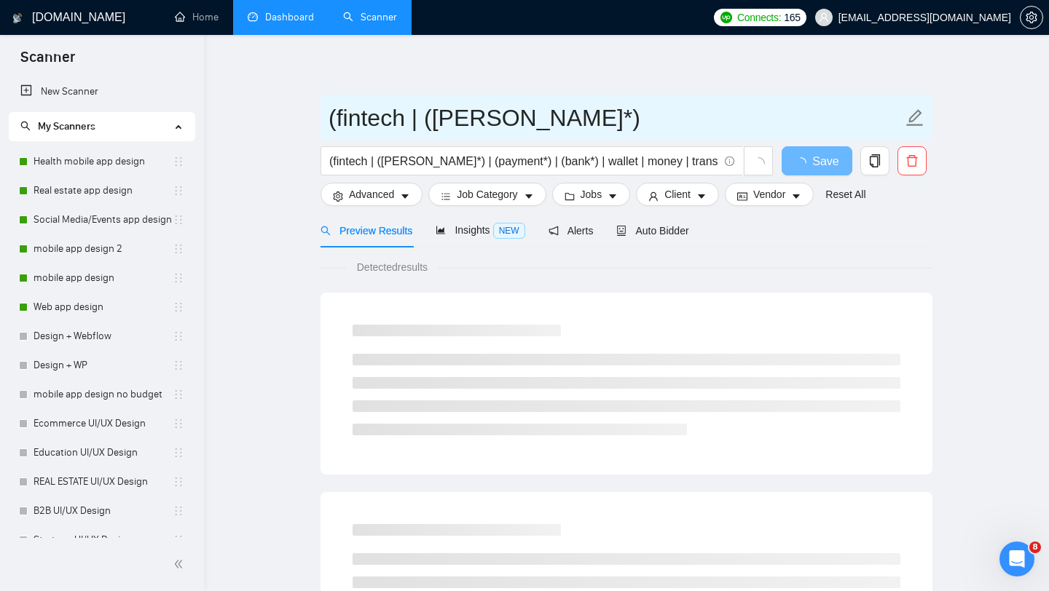
click at [403, 116] on input "(fintech | ([PERSON_NAME]*)" at bounding box center [615, 118] width 574 height 36
paste input "Fintech UI/UX Design"
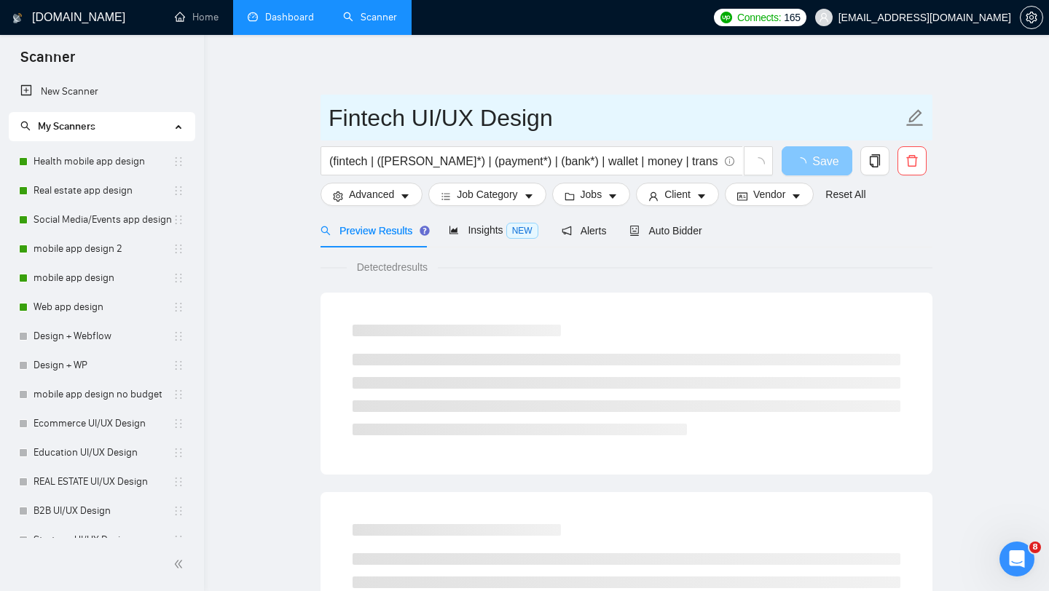
type input "Fintech UI/UX Design"
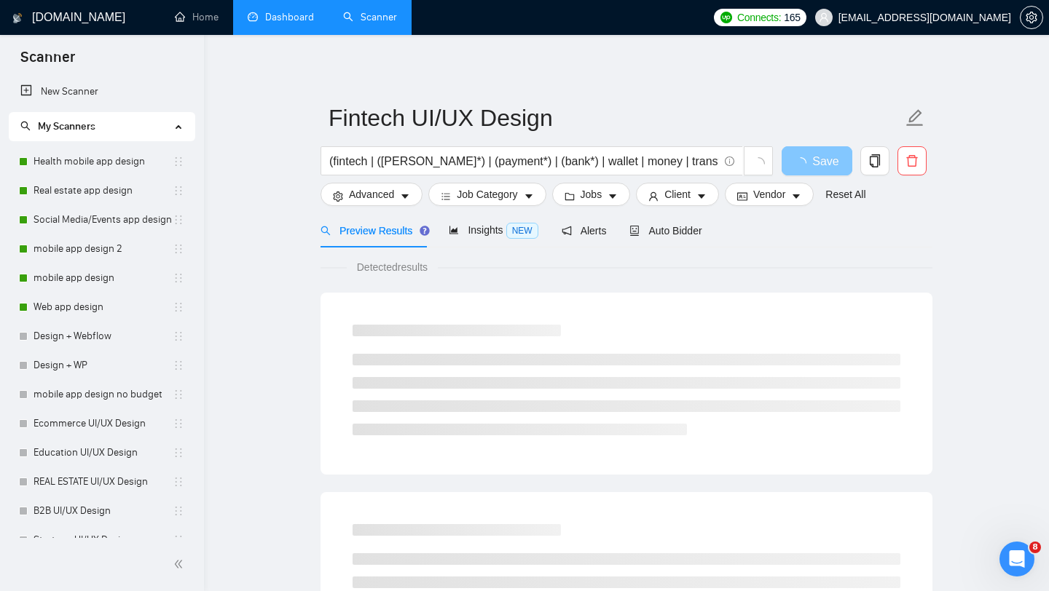
click at [813, 168] on span "Save" at bounding box center [825, 161] width 26 height 18
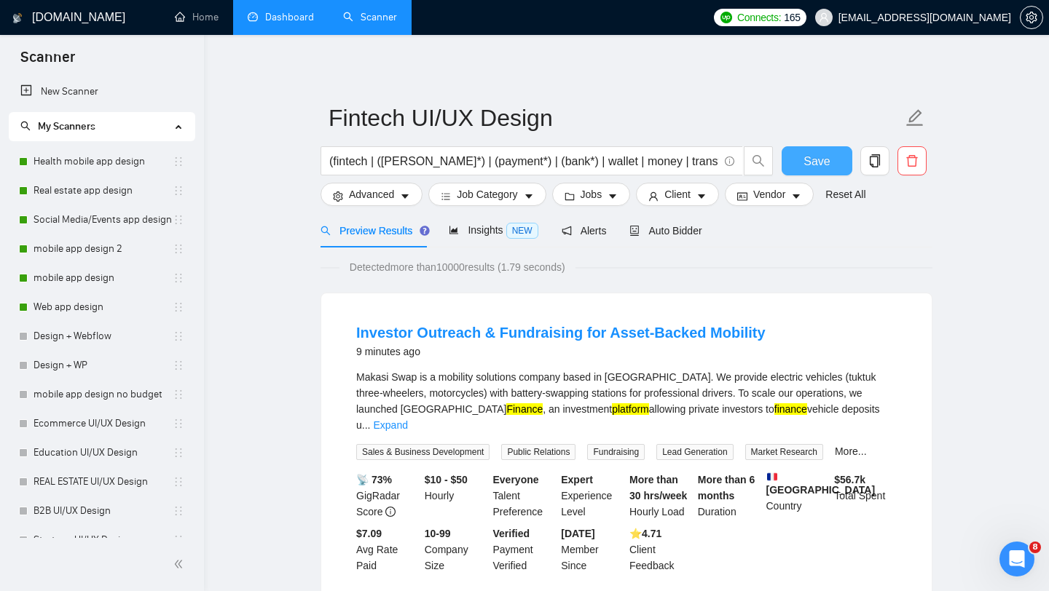
click at [827, 167] on span "Save" at bounding box center [816, 161] width 26 height 18
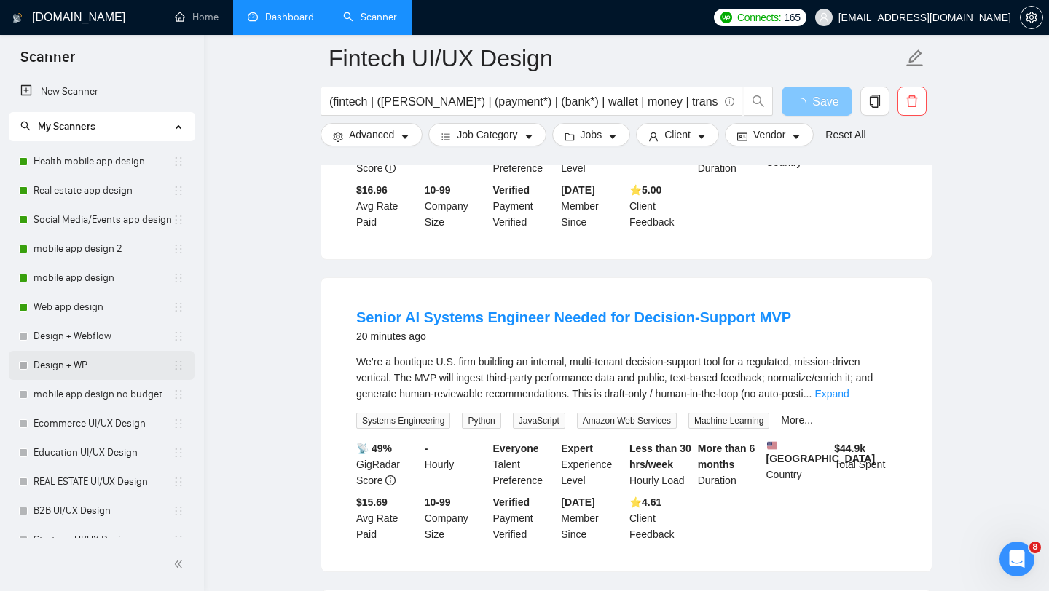
scroll to position [75, 0]
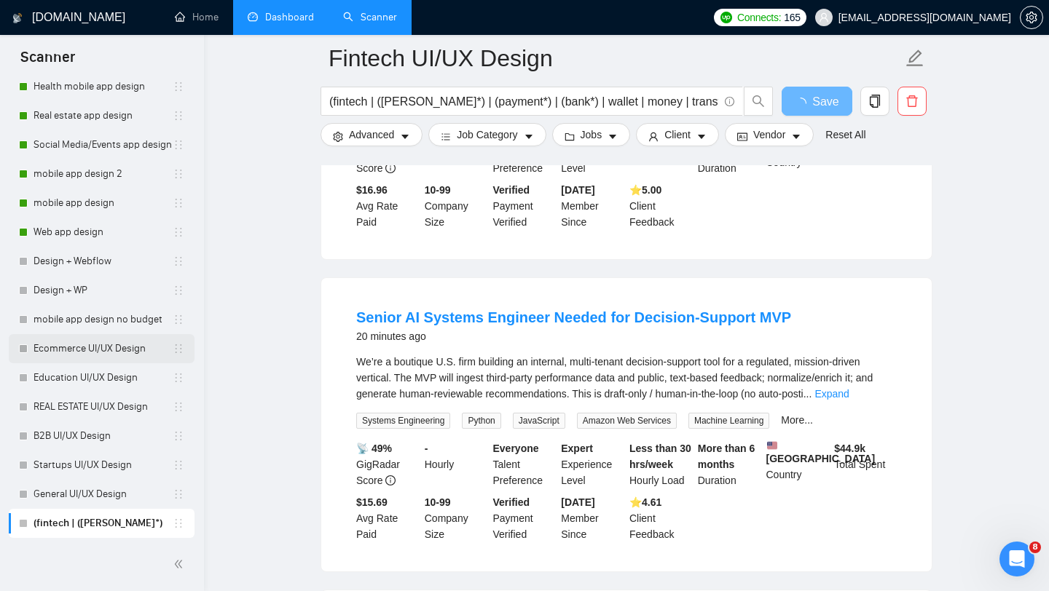
drag, startPoint x: 182, startPoint y: 523, endPoint x: 173, endPoint y: 363, distance: 160.5
click at [173, 363] on ul "Health mobile app design Real estate app design Social Media/Events app design …" at bounding box center [102, 305] width 186 height 466
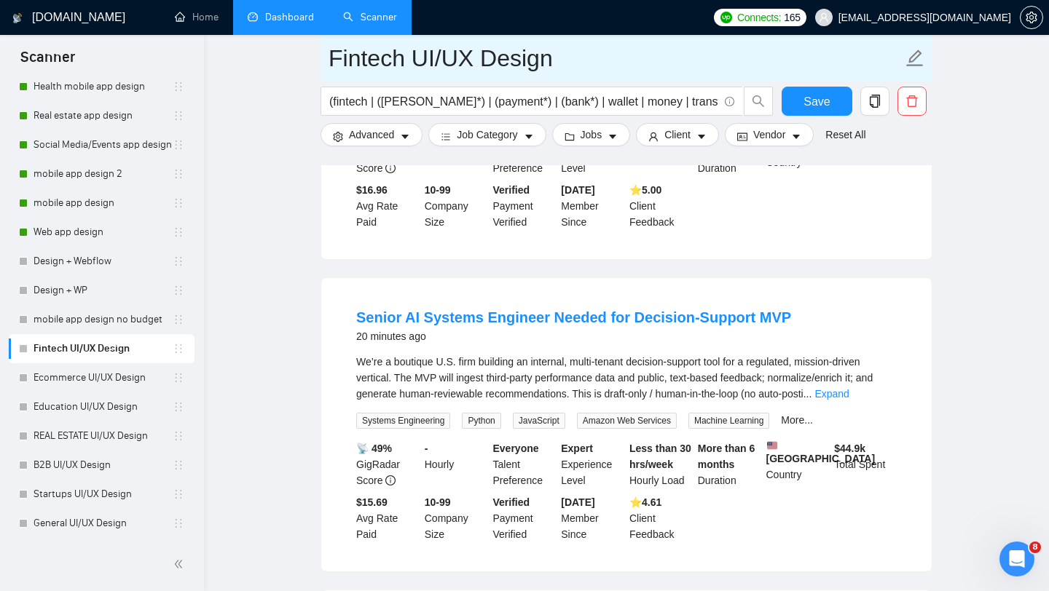
scroll to position [0, 0]
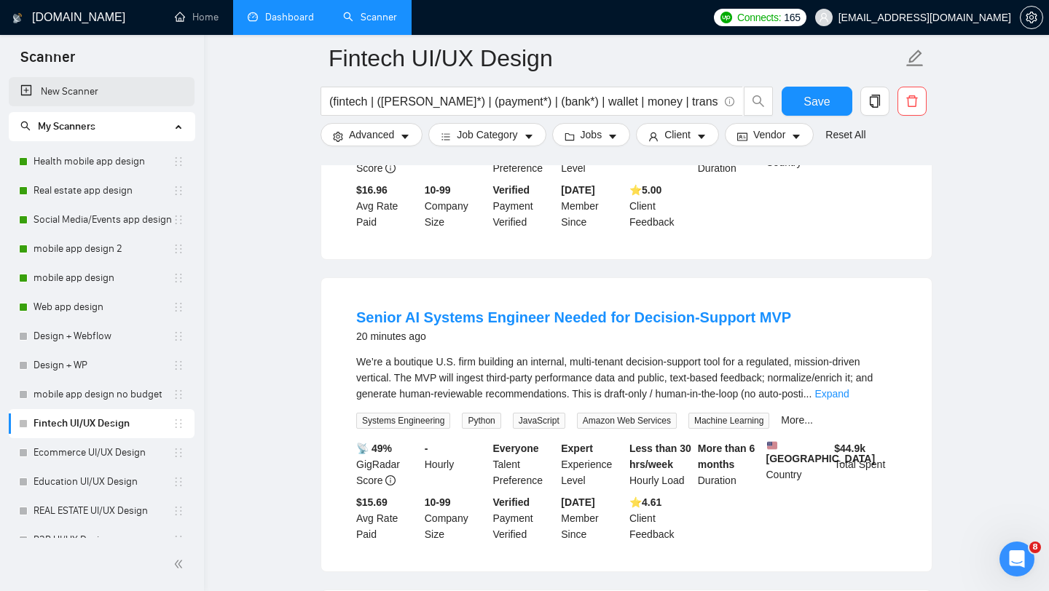
click at [29, 91] on link "New Scanner" at bounding box center [101, 91] width 162 height 29
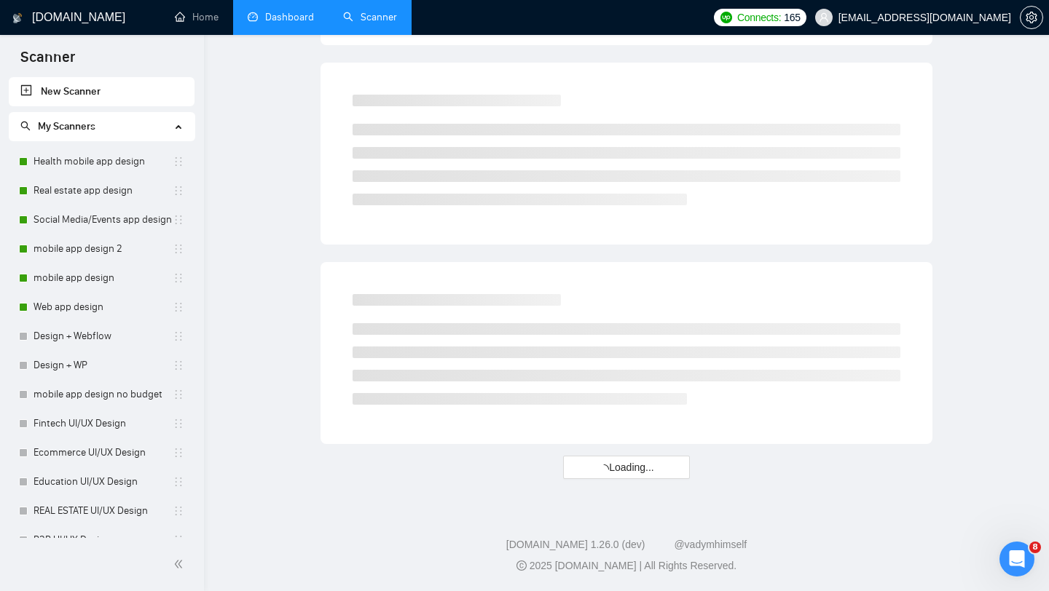
scroll to position [805, 0]
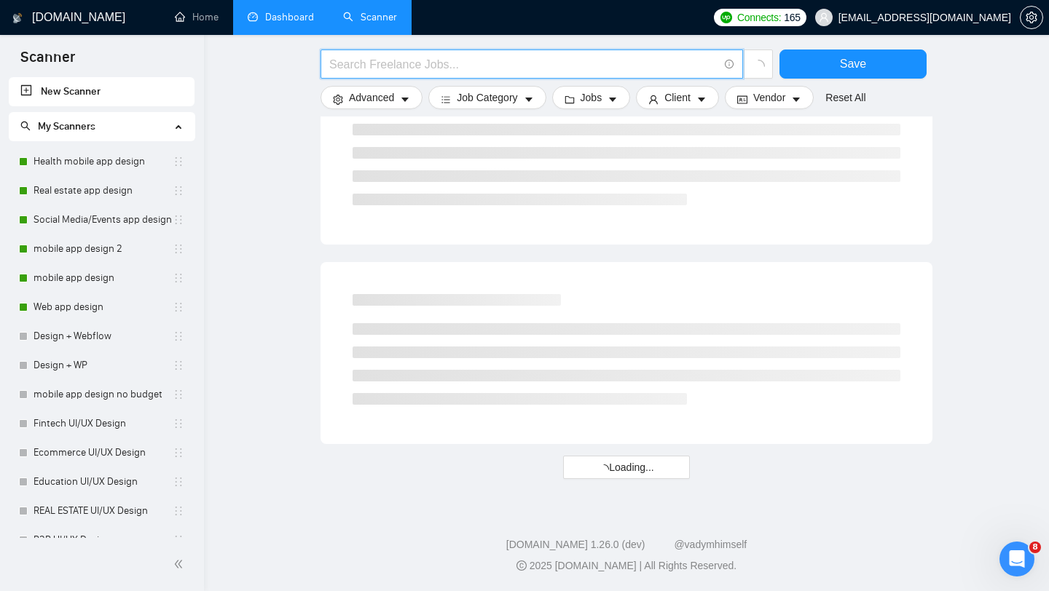
click at [460, 62] on input "text" at bounding box center [523, 64] width 389 height 18
paste input "SaaS UI/UX Design"
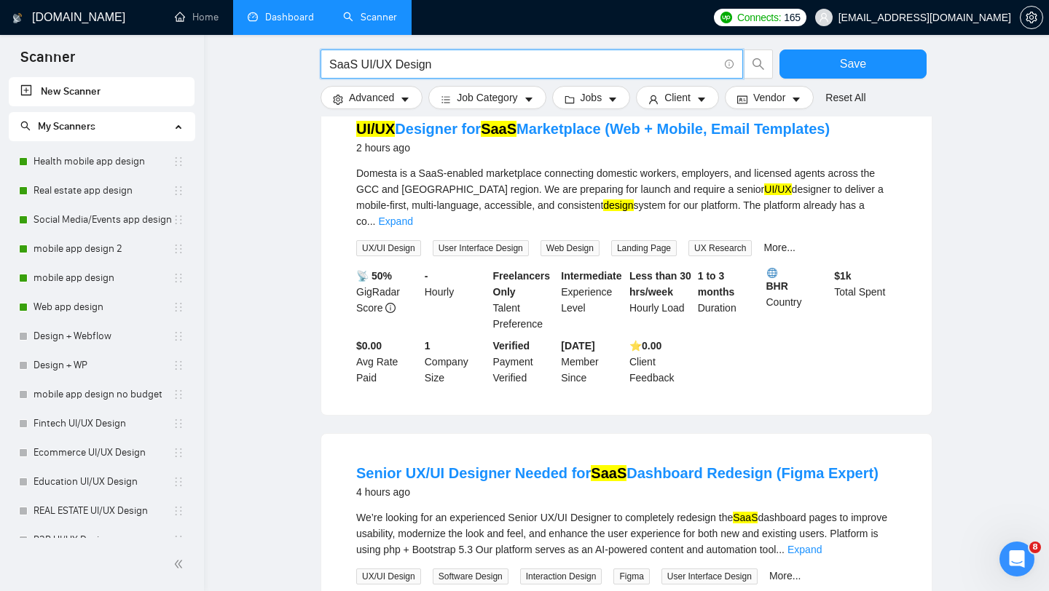
click at [426, 70] on input "SaaS UI/UX Design" at bounding box center [523, 64] width 389 height 18
paste input "(saas | sass | "software platform" | cloud | b2b | "b2b platform" | "dashboard"…"
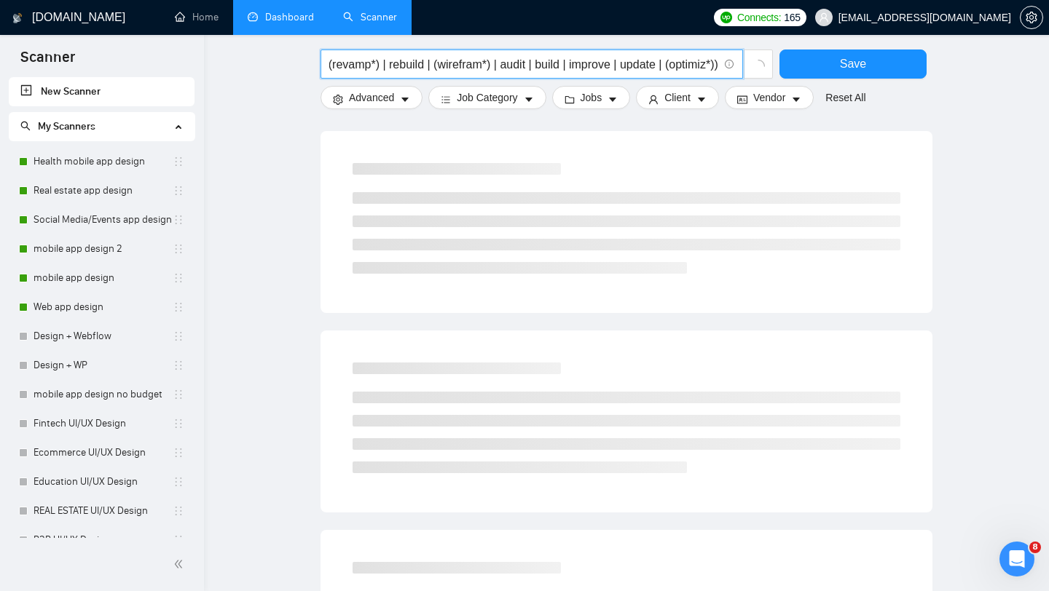
scroll to position [0, 0]
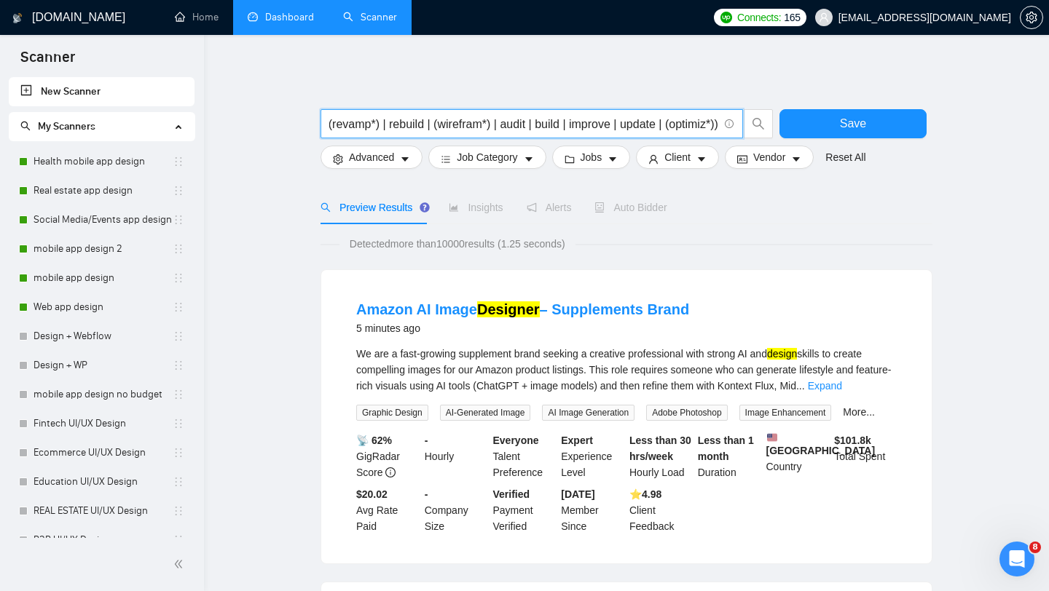
type input "(saas | sass | "software platform" | cloud | b2b | "b2b platform" | "dashboard"…"
click at [939, 17] on span "[EMAIL_ADDRESS][DOMAIN_NAME]" at bounding box center [924, 17] width 173 height 0
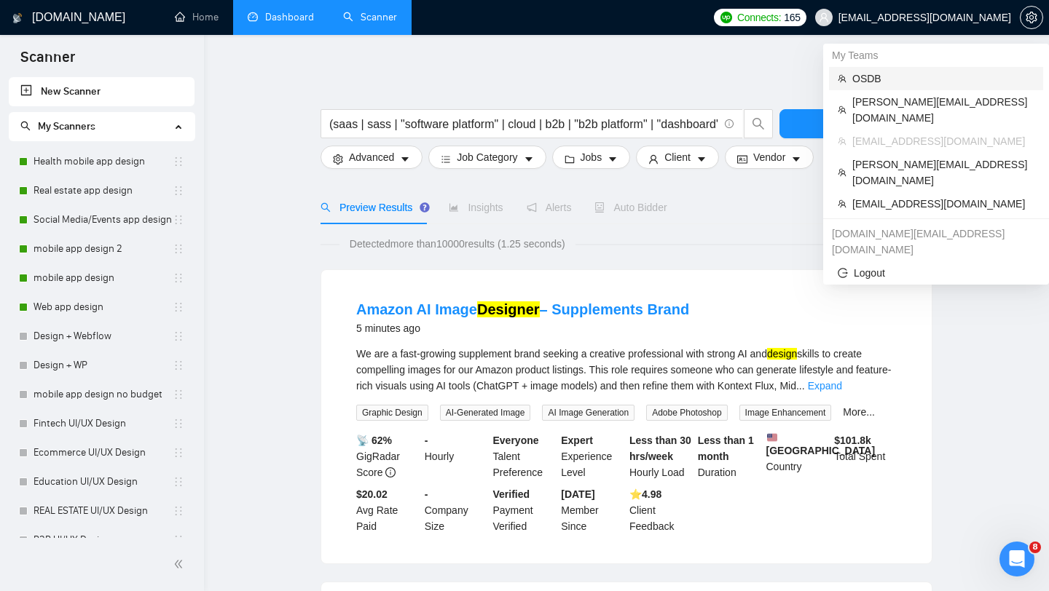
click at [880, 72] on span "OSDB" at bounding box center [943, 79] width 182 height 16
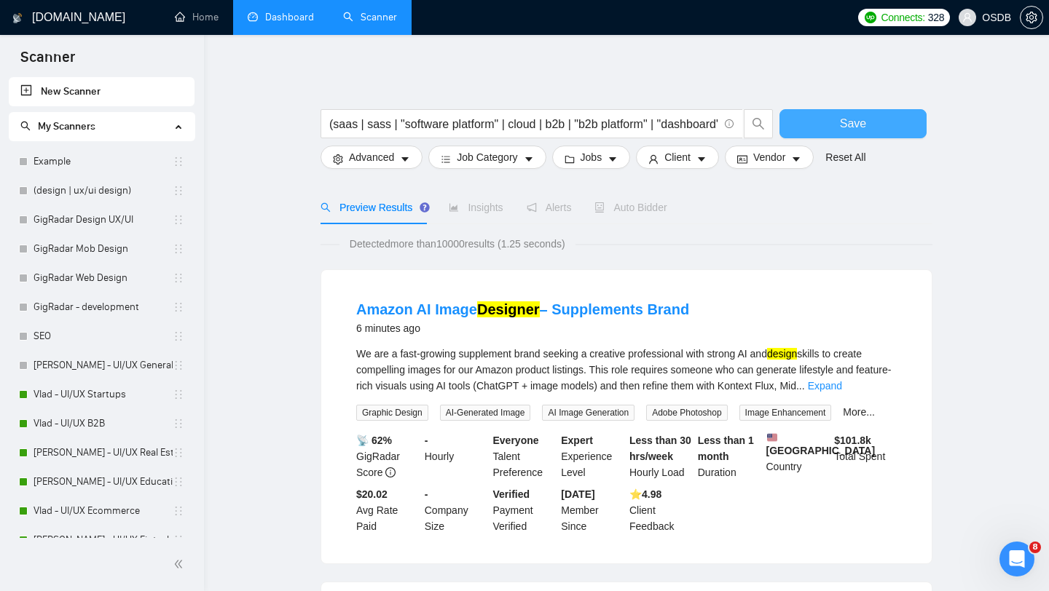
click at [789, 117] on button "Save" at bounding box center [852, 123] width 147 height 29
click at [982, 25] on span "OSDB" at bounding box center [985, 17] width 70 height 47
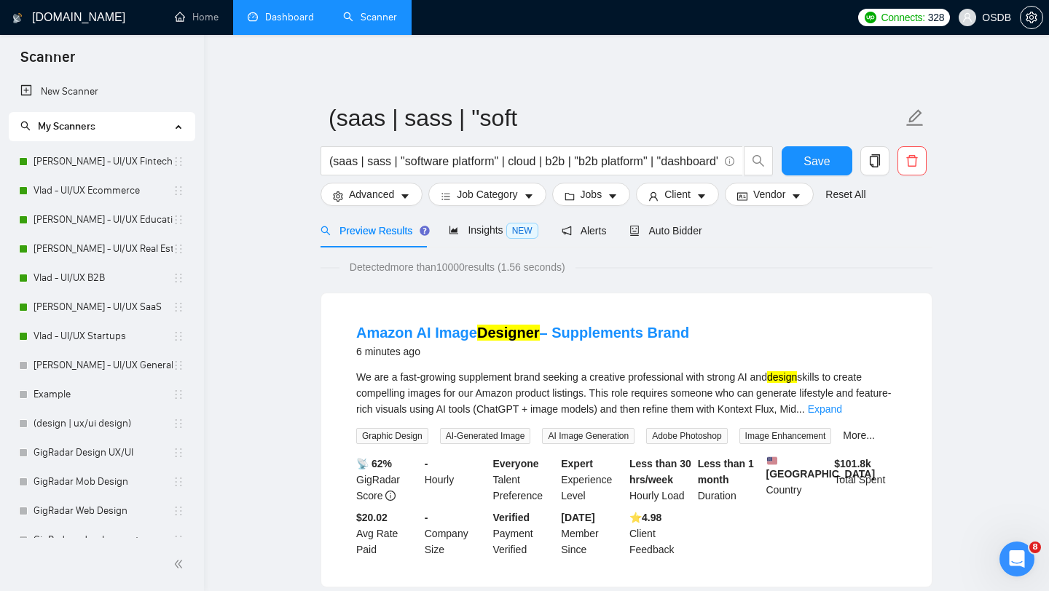
click at [293, 17] on link "Dashboard" at bounding box center [281, 17] width 66 height 12
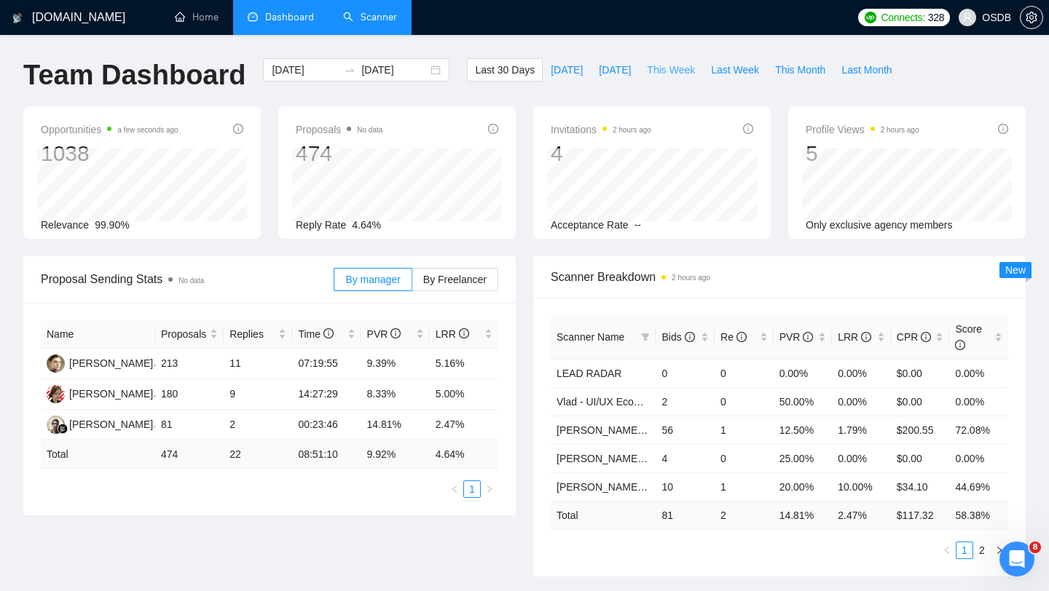
click at [679, 63] on span "This Week" at bounding box center [671, 70] width 48 height 16
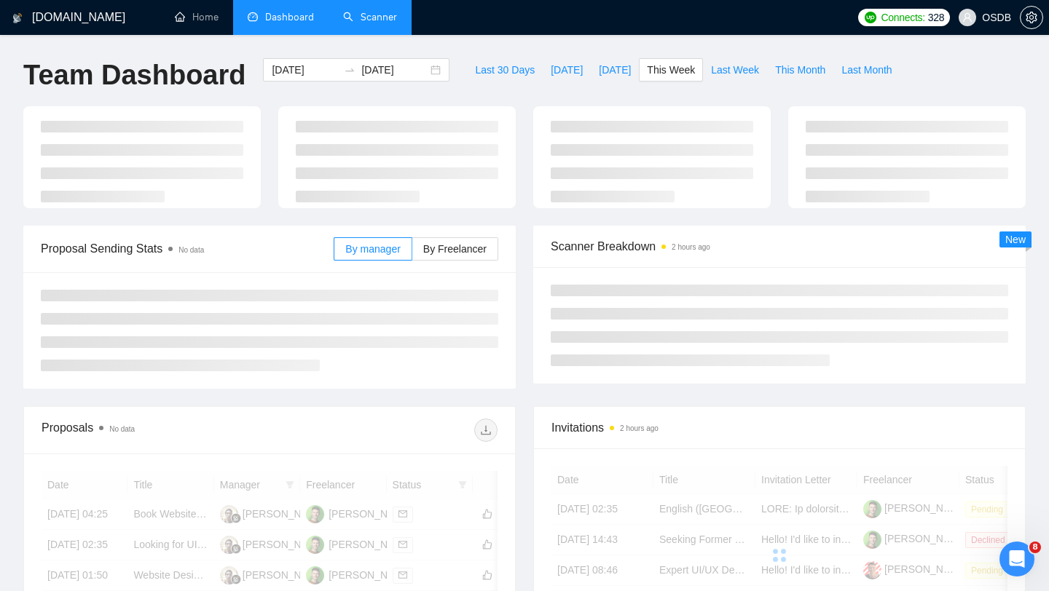
type input "[DATE]"
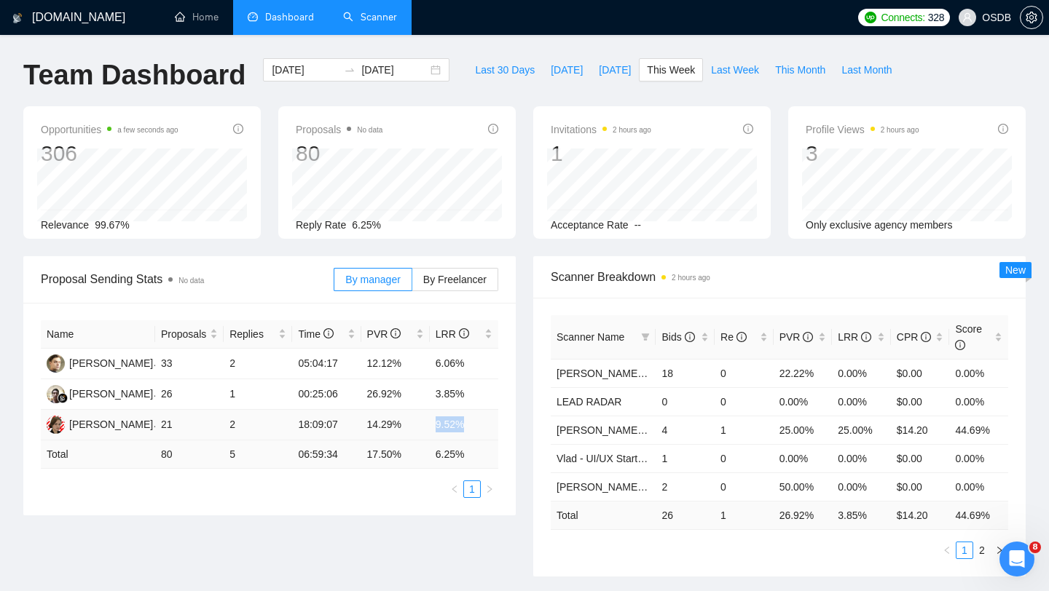
drag, startPoint x: 429, startPoint y: 427, endPoint x: 473, endPoint y: 428, distance: 44.4
click at [474, 428] on td "9.52%" at bounding box center [464, 425] width 68 height 31
click at [438, 276] on span "By Freelancer" at bounding box center [454, 280] width 63 height 12
click at [412, 283] on input "By Freelancer" at bounding box center [412, 283] width 0 height 0
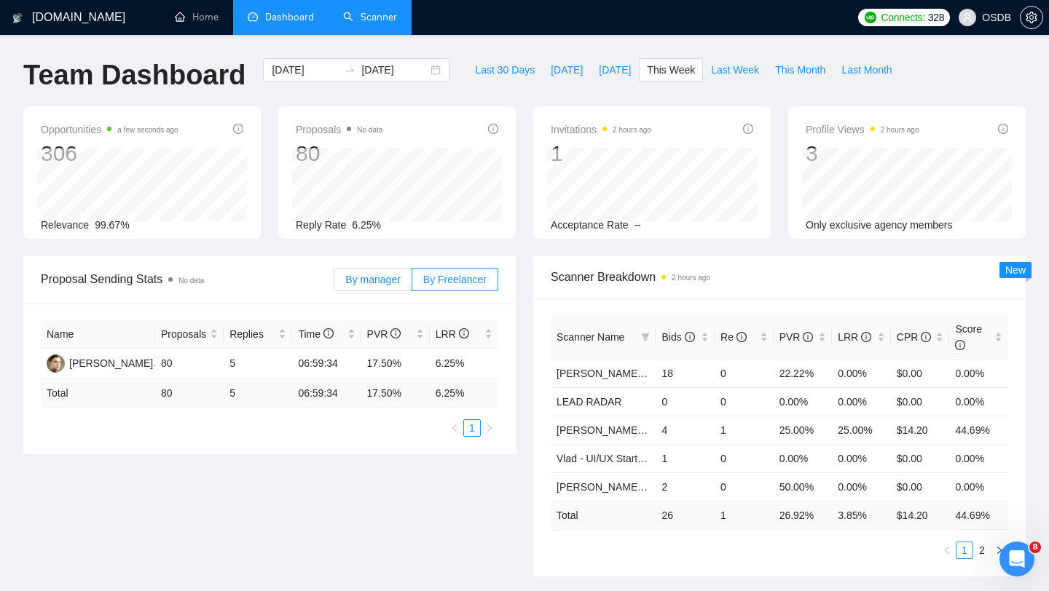
click at [393, 281] on span "By manager" at bounding box center [372, 280] width 55 height 12
click at [334, 283] on input "By manager" at bounding box center [334, 283] width 0 height 0
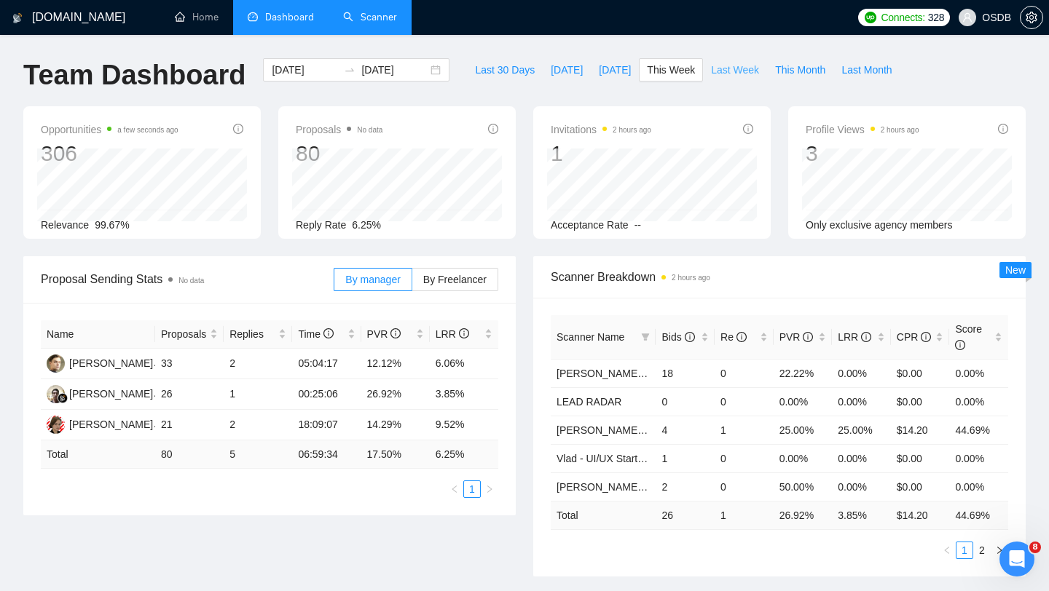
click at [715, 65] on span "Last Week" at bounding box center [735, 70] width 48 height 16
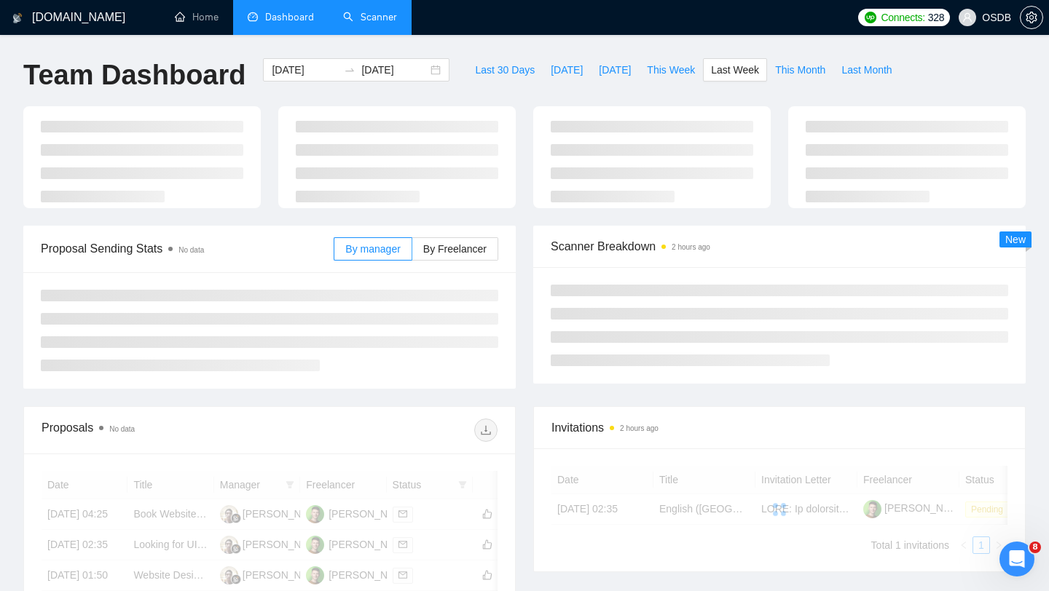
type input "[DATE]"
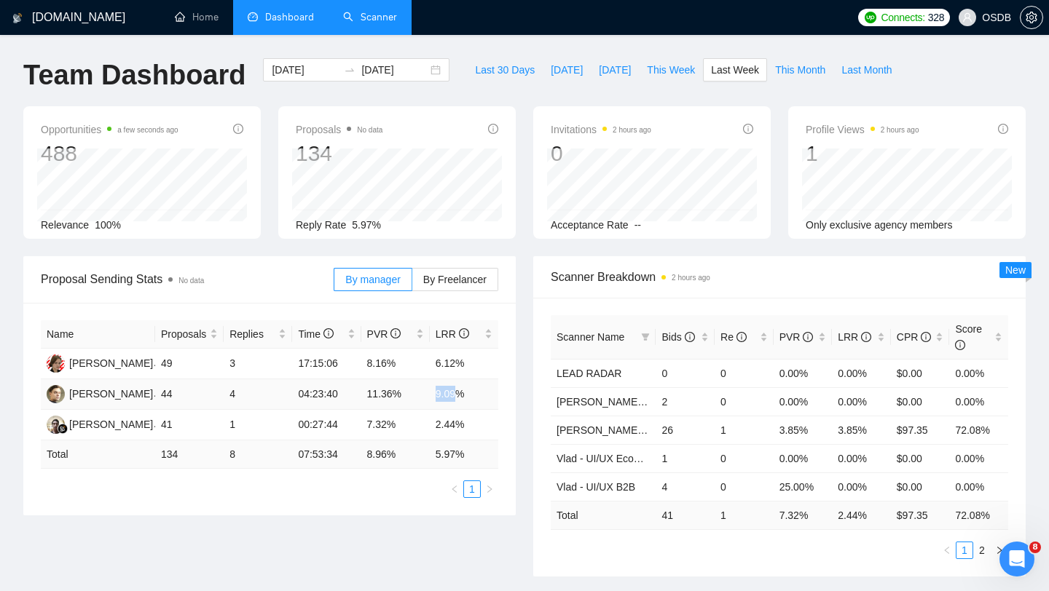
drag, startPoint x: 432, startPoint y: 398, endPoint x: 463, endPoint y: 398, distance: 31.3
click at [463, 398] on td "9.09%" at bounding box center [464, 394] width 68 height 31
click at [443, 428] on td "2.44%" at bounding box center [464, 425] width 68 height 31
